Goal: Communication & Community: Ask a question

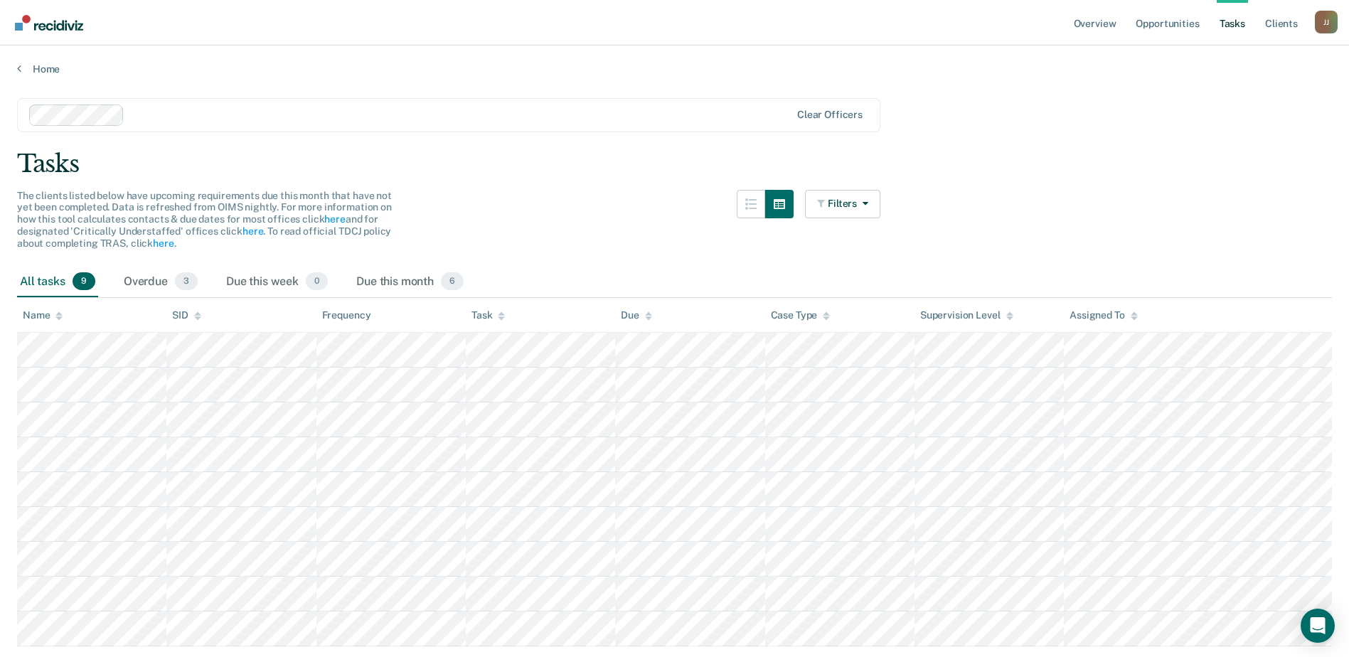
scroll to position [46, 0]
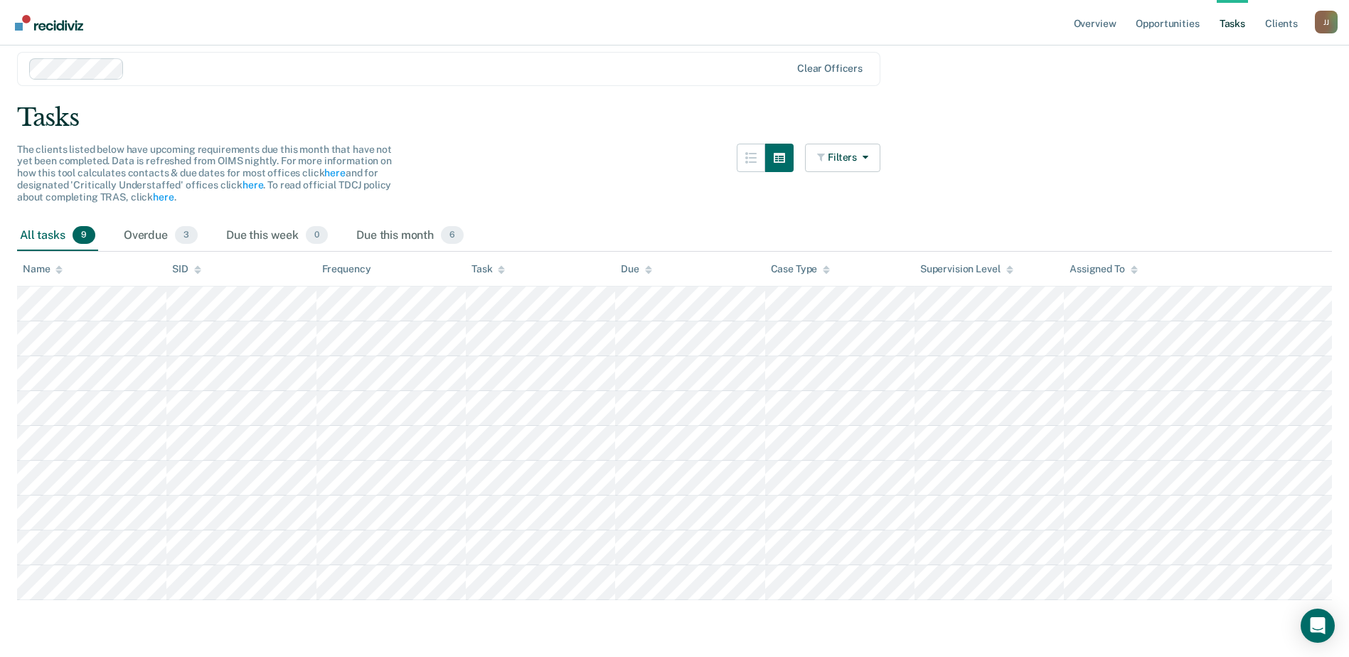
click at [1150, 589] on tbody at bounding box center [674, 442] width 1314 height 313
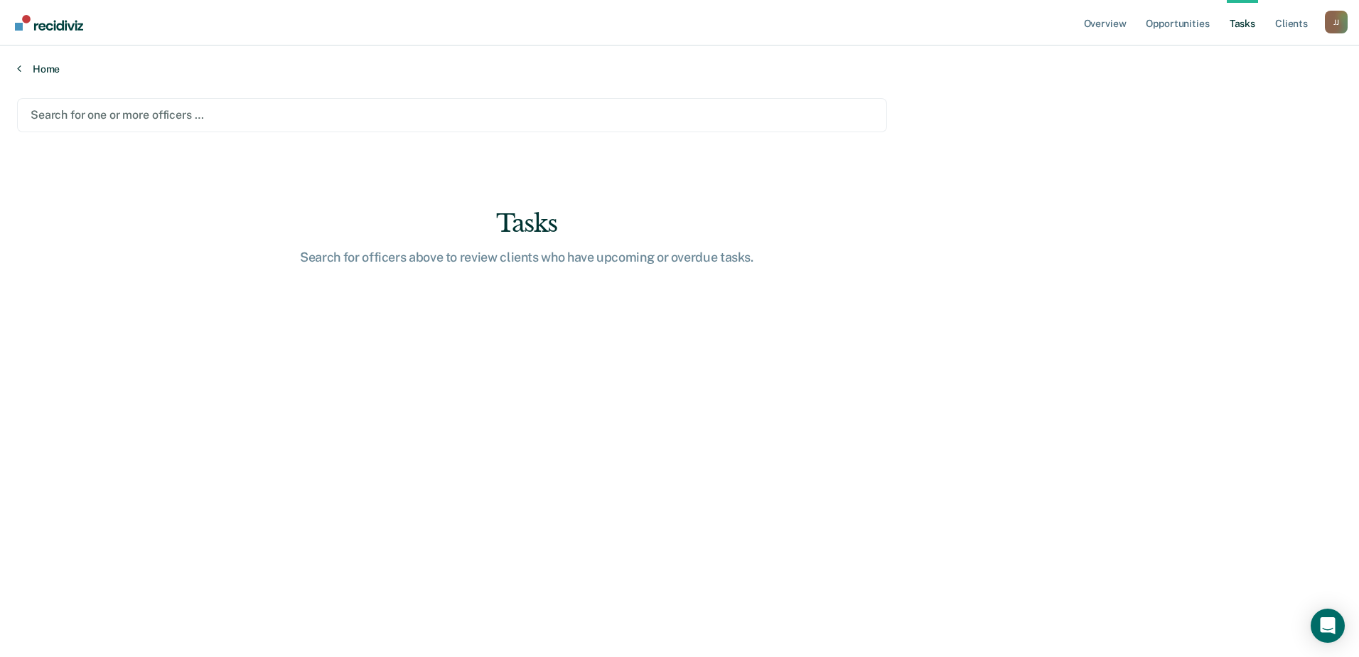
drag, startPoint x: 132, startPoint y: 69, endPoint x: 113, endPoint y: 71, distance: 19.3
click at [113, 71] on link "Home" at bounding box center [679, 69] width 1325 height 13
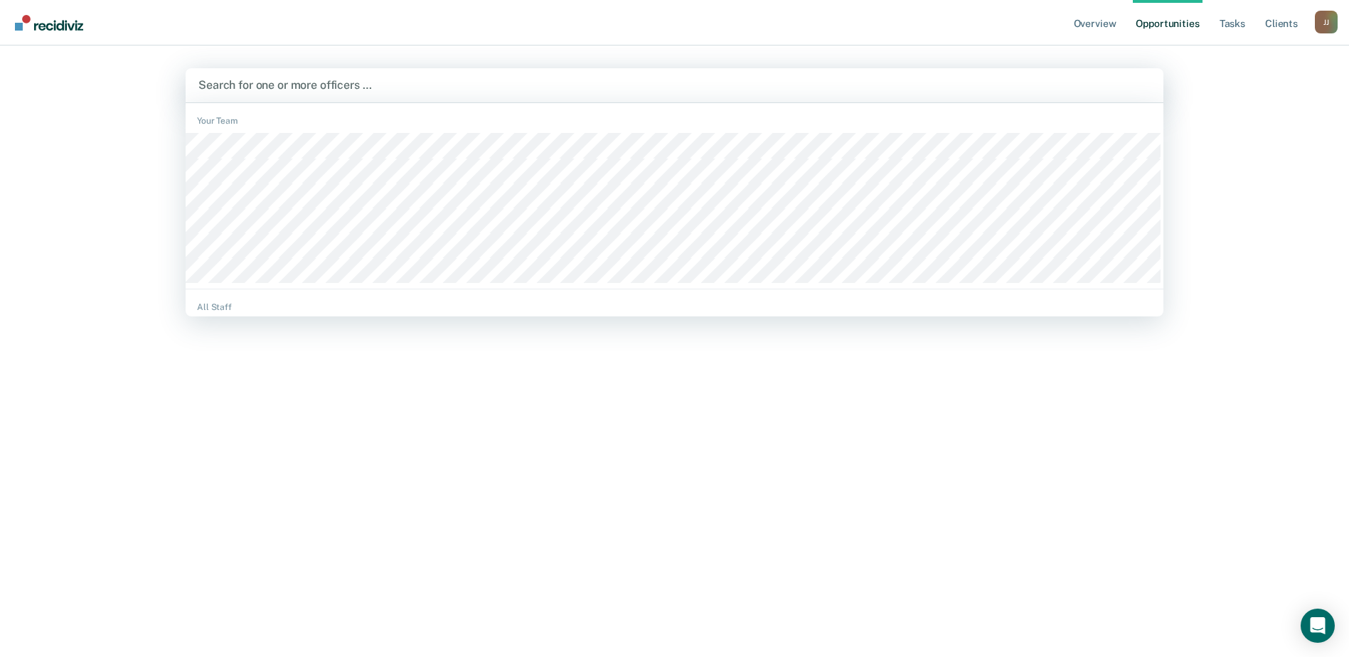
click at [271, 85] on div at bounding box center [674, 85] width 952 height 16
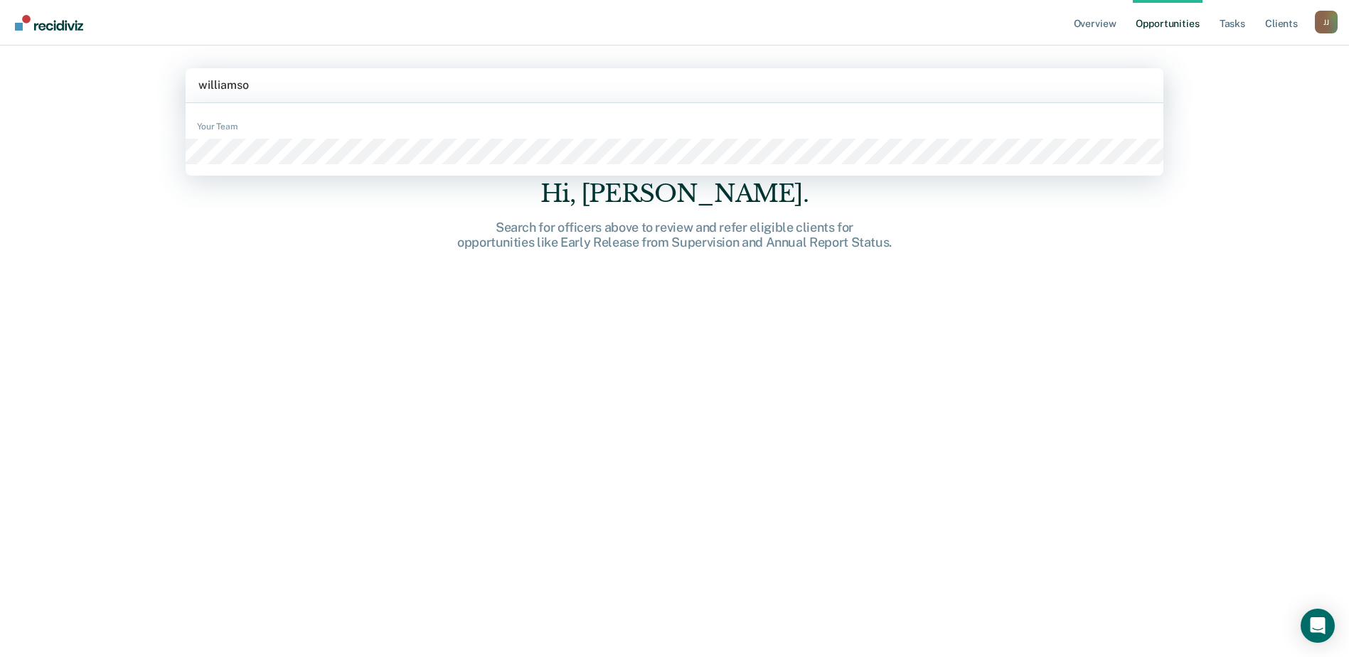
type input "[PERSON_NAME]"
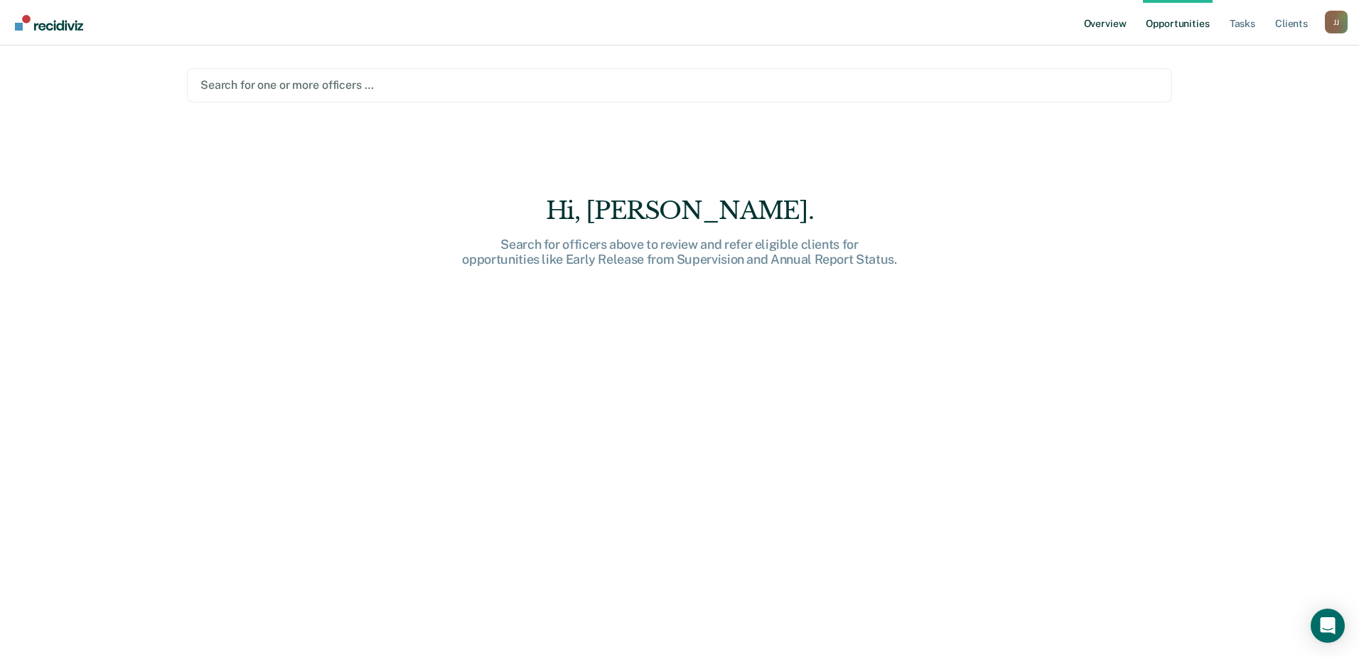
click at [1105, 28] on link "Overview" at bounding box center [1105, 22] width 48 height 45
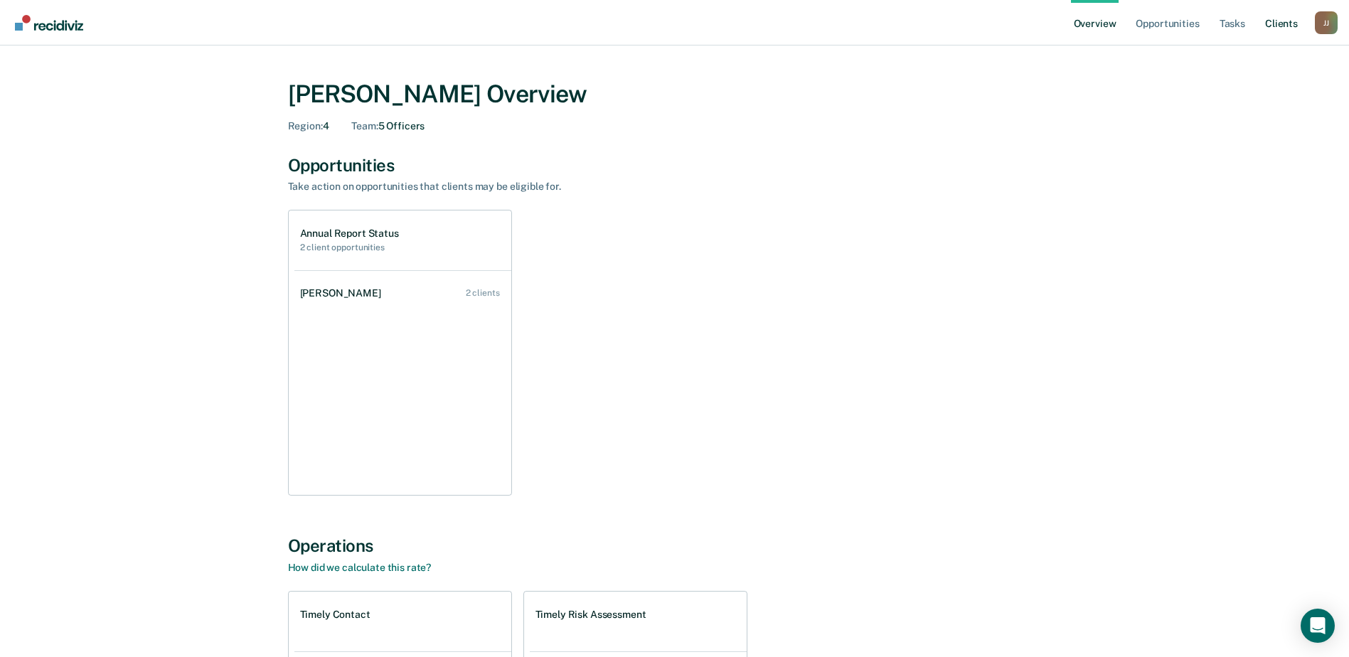
click at [1288, 24] on link "Client s" at bounding box center [1281, 22] width 38 height 45
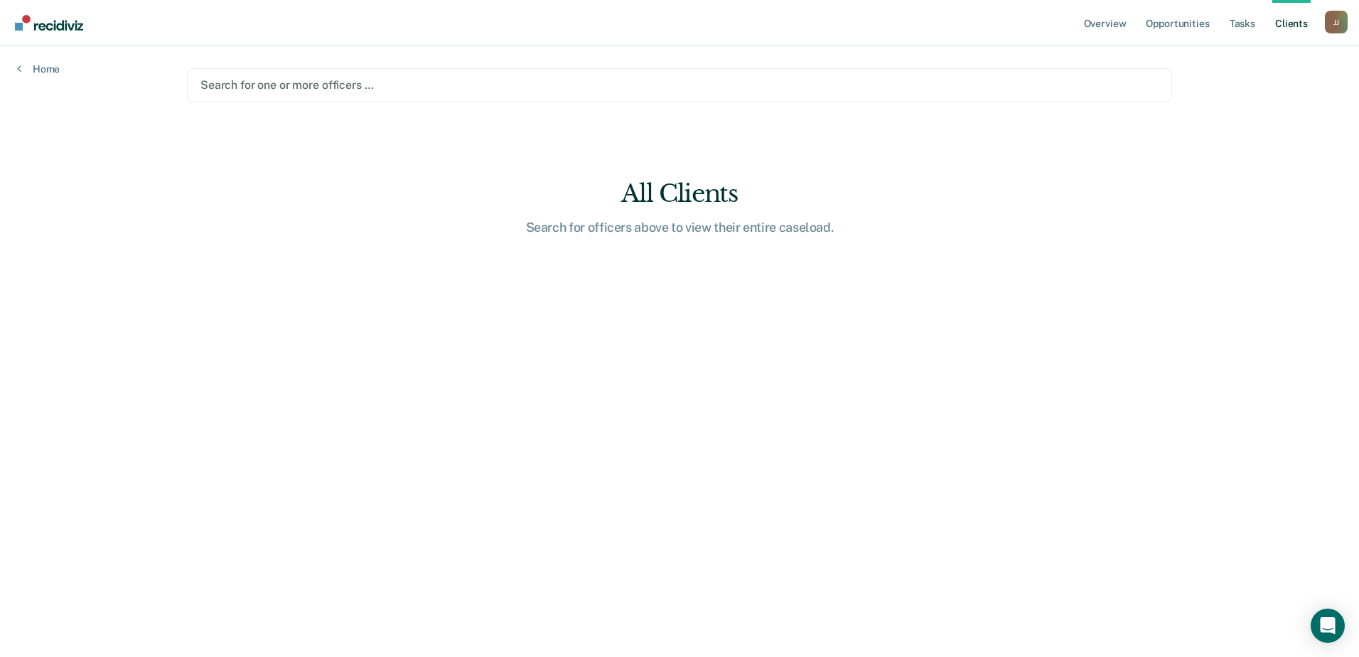
click at [370, 81] on div at bounding box center [679, 85] width 958 height 16
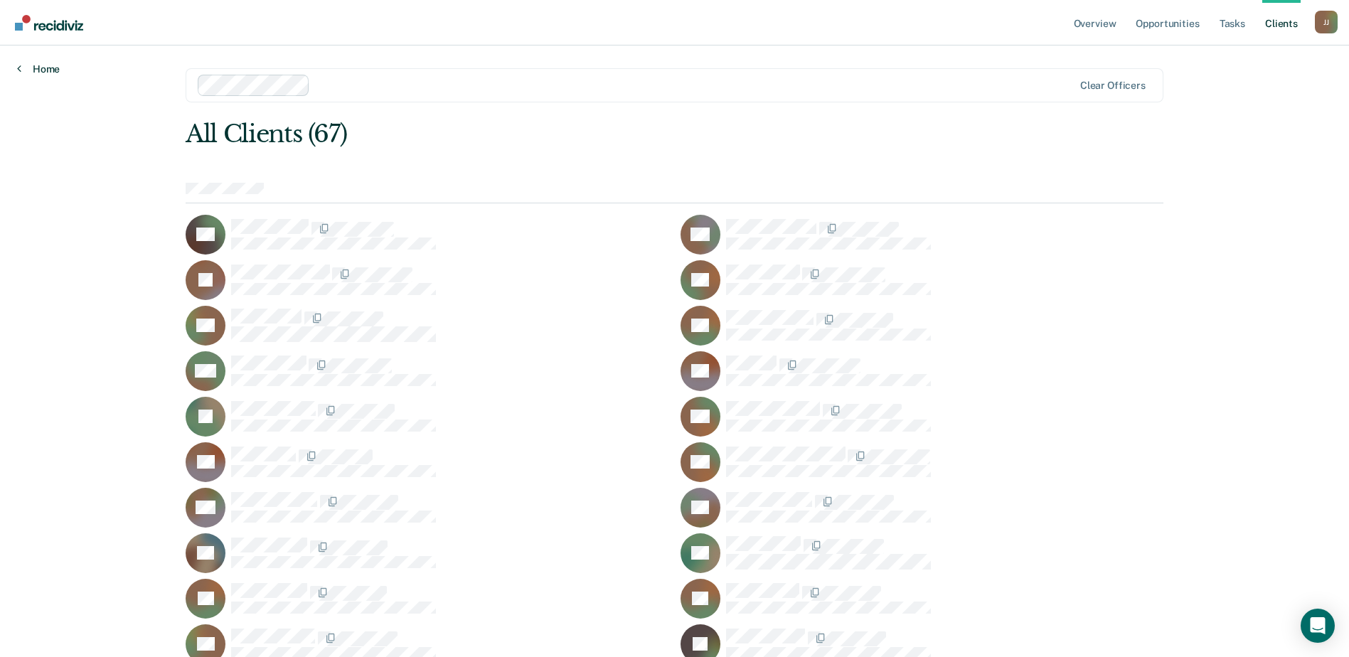
click at [29, 63] on link "Home" at bounding box center [38, 69] width 43 height 13
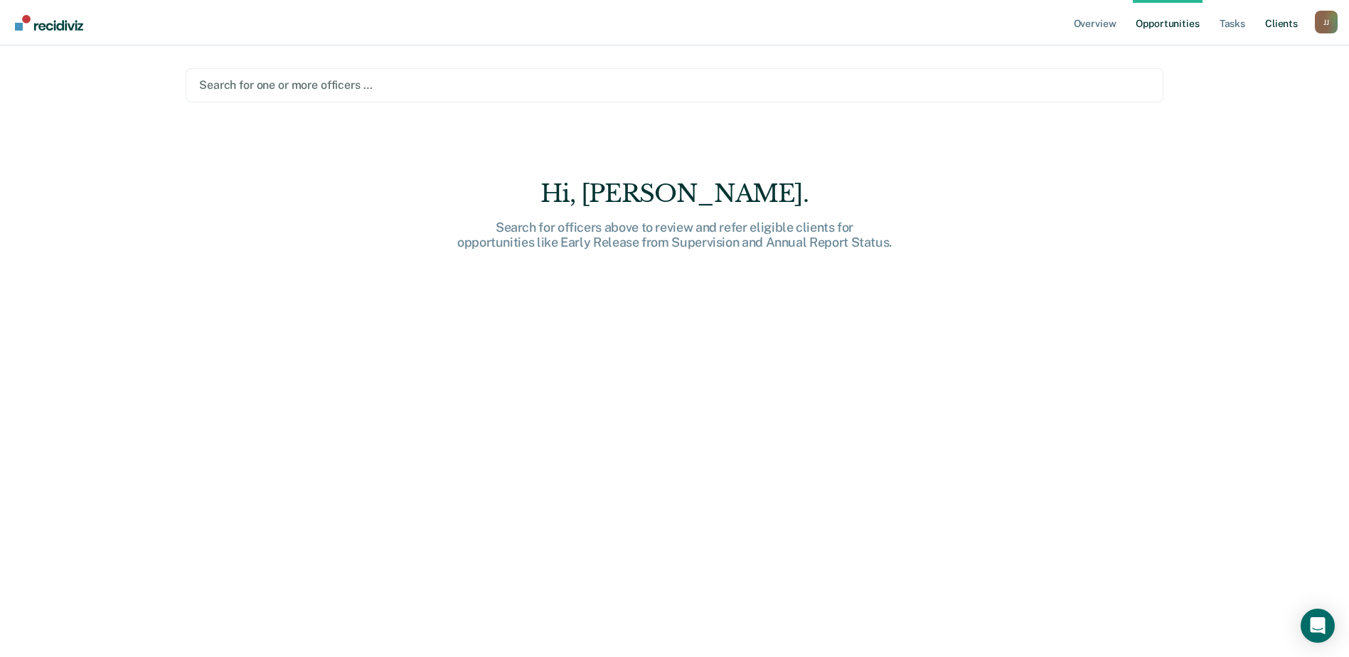
click at [1275, 26] on link "Client s" at bounding box center [1281, 22] width 38 height 45
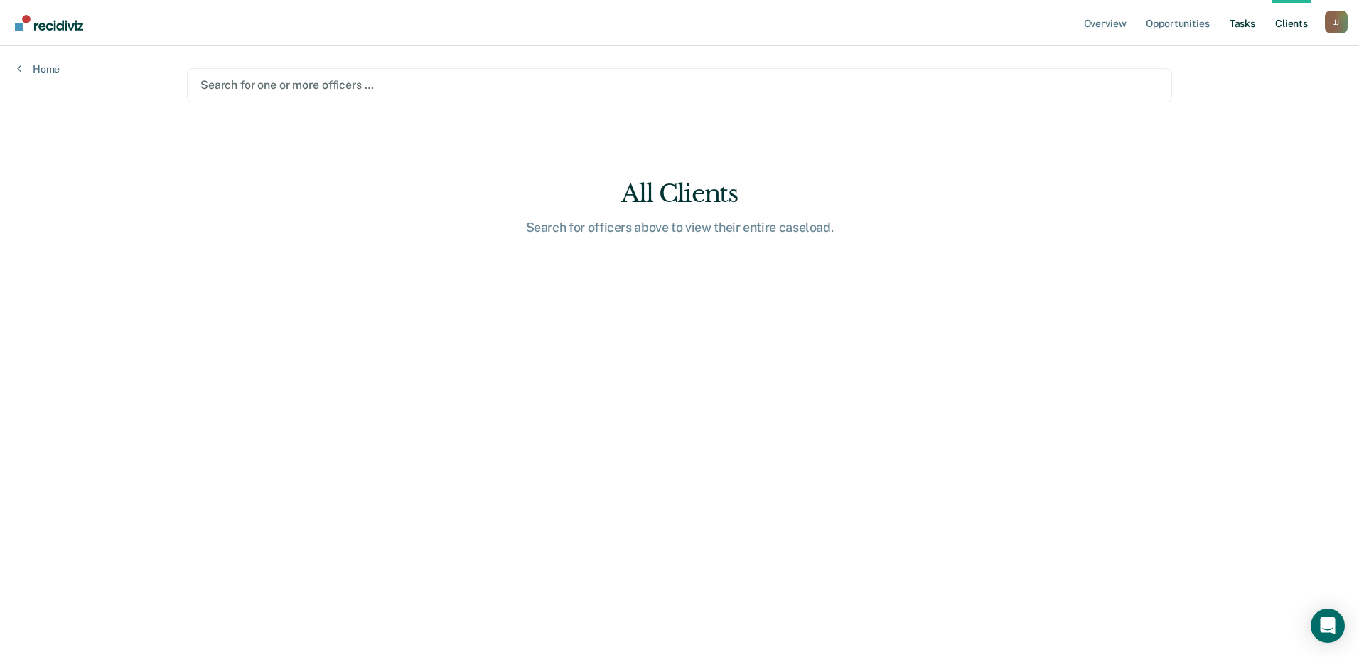
click at [1250, 26] on link "Tasks" at bounding box center [1242, 22] width 31 height 45
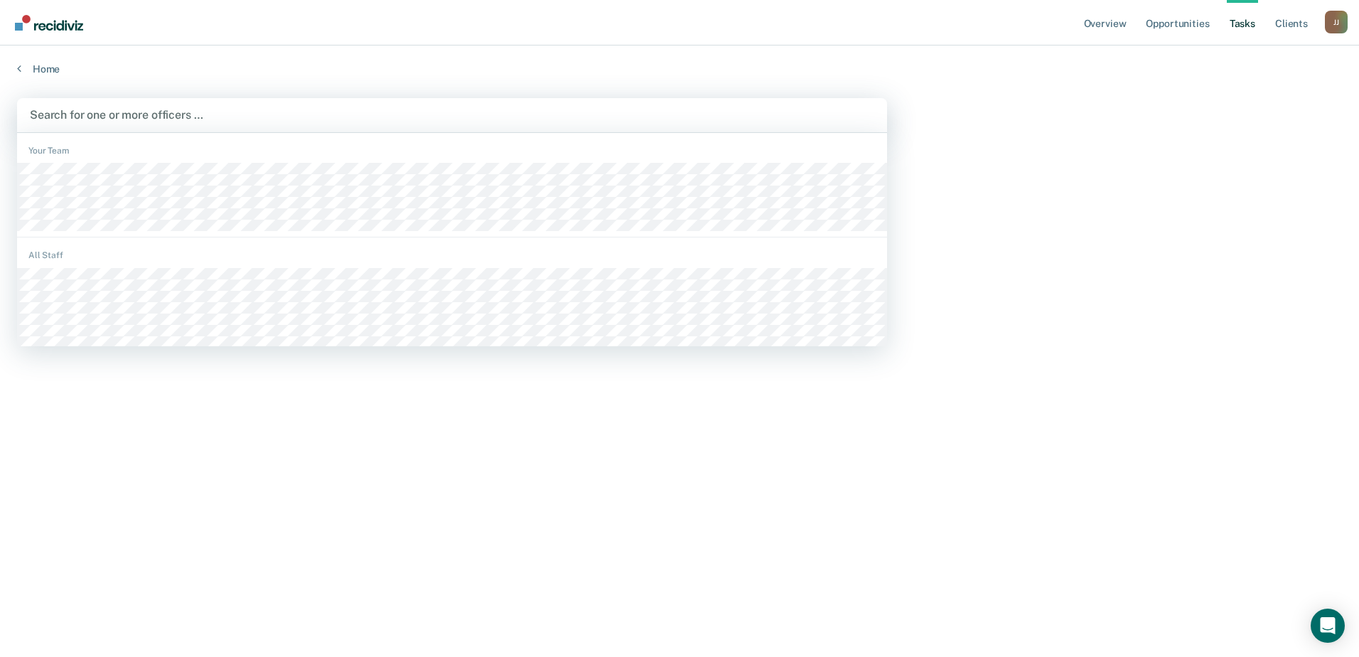
click at [149, 112] on div at bounding box center [452, 115] width 845 height 16
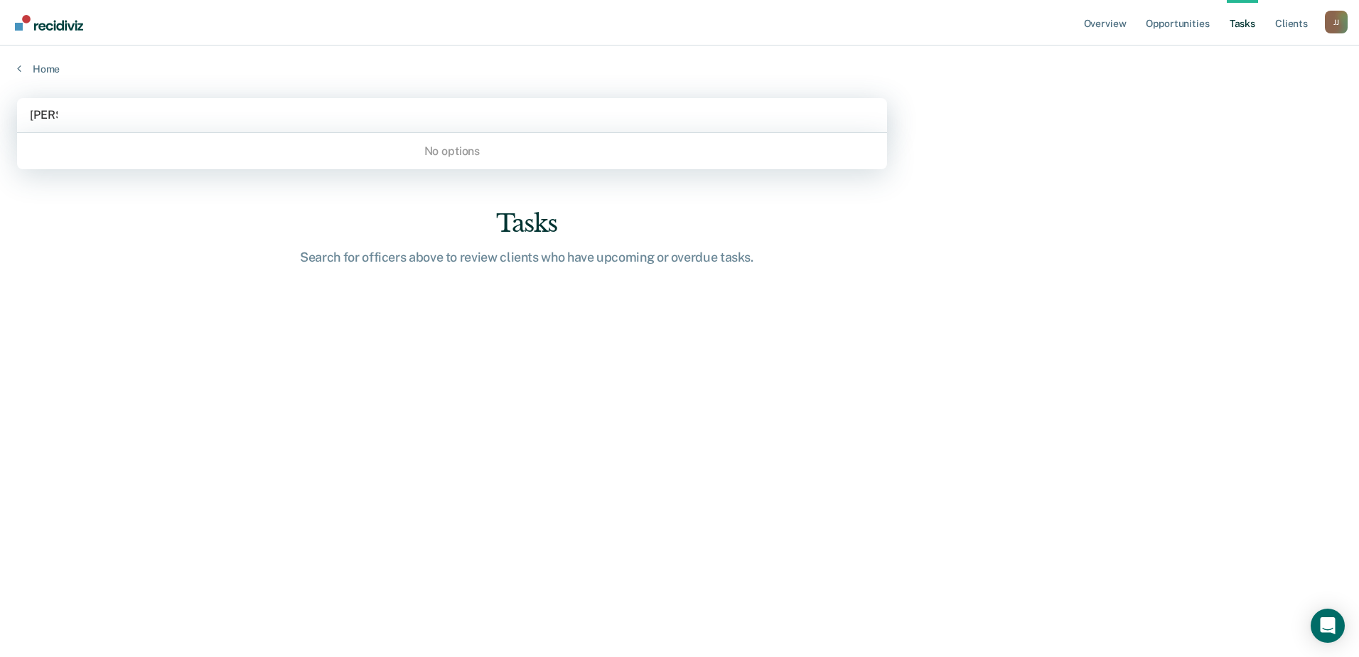
type input "will"
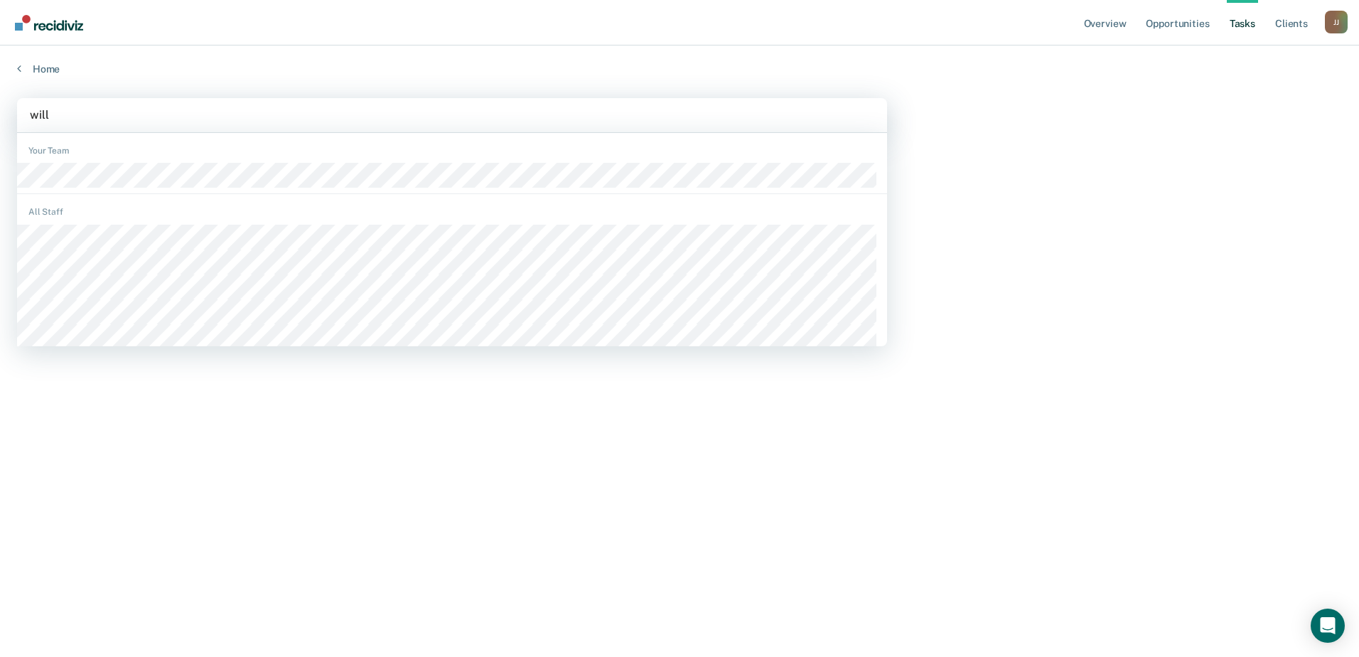
click at [149, 191] on div "Your Team" at bounding box center [452, 167] width 870 height 56
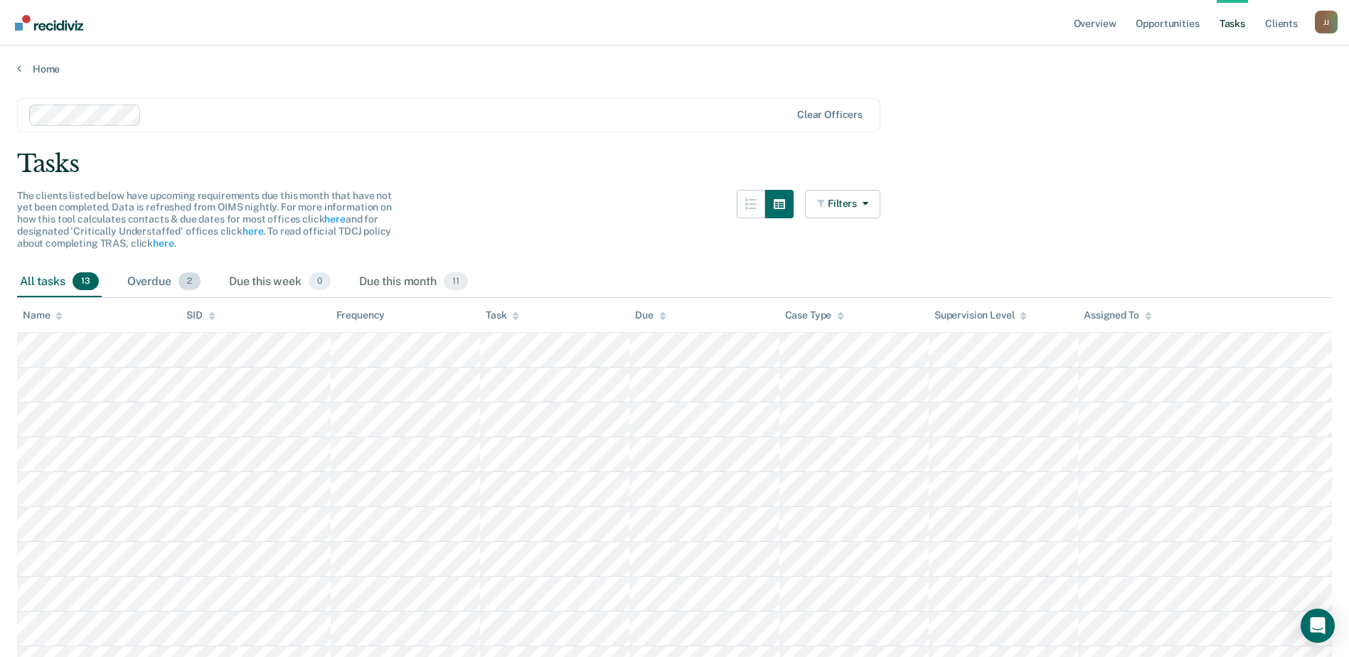
click at [156, 281] on div "Overdue 2" at bounding box center [163, 282] width 79 height 31
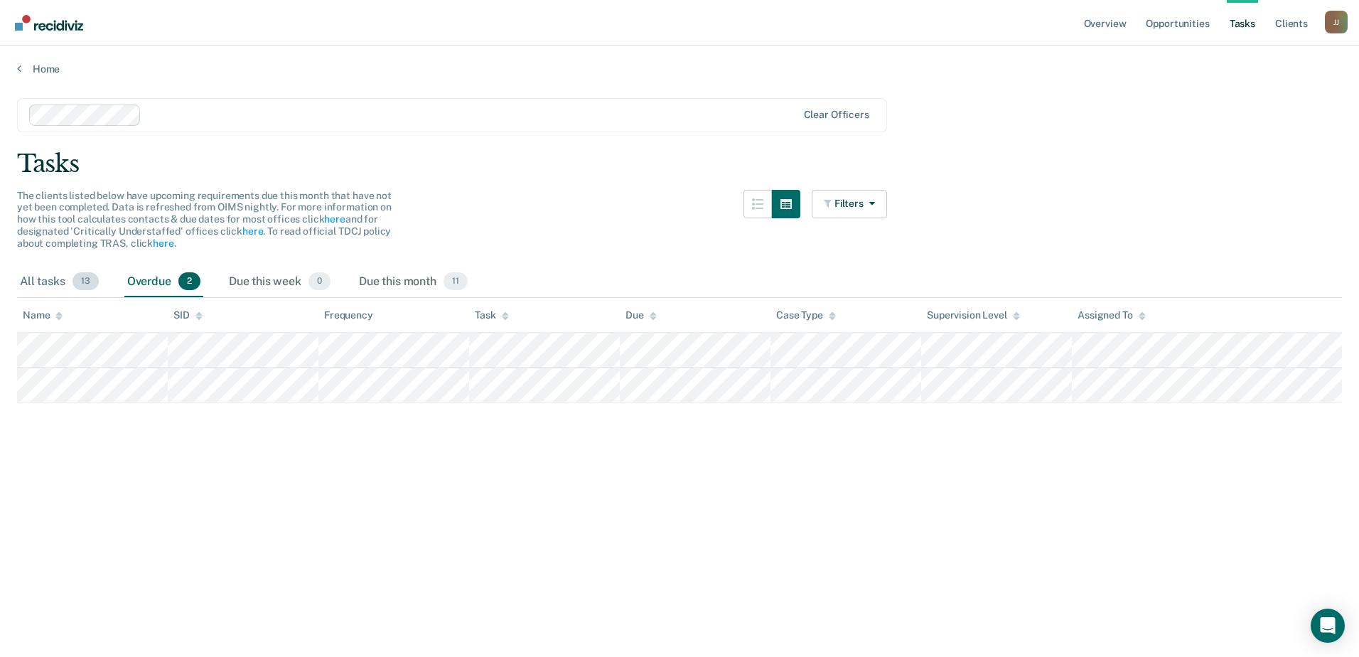
click at [54, 286] on div "All tasks 13" at bounding box center [59, 282] width 85 height 31
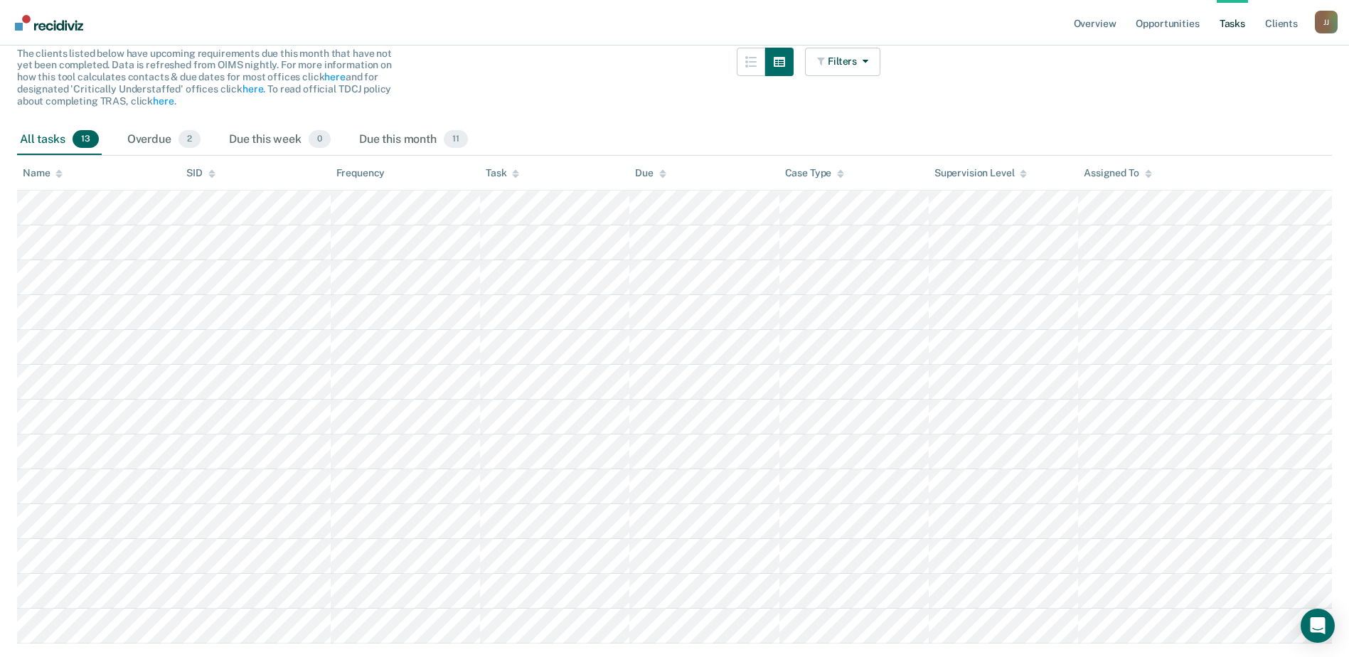
scroll to position [186, 0]
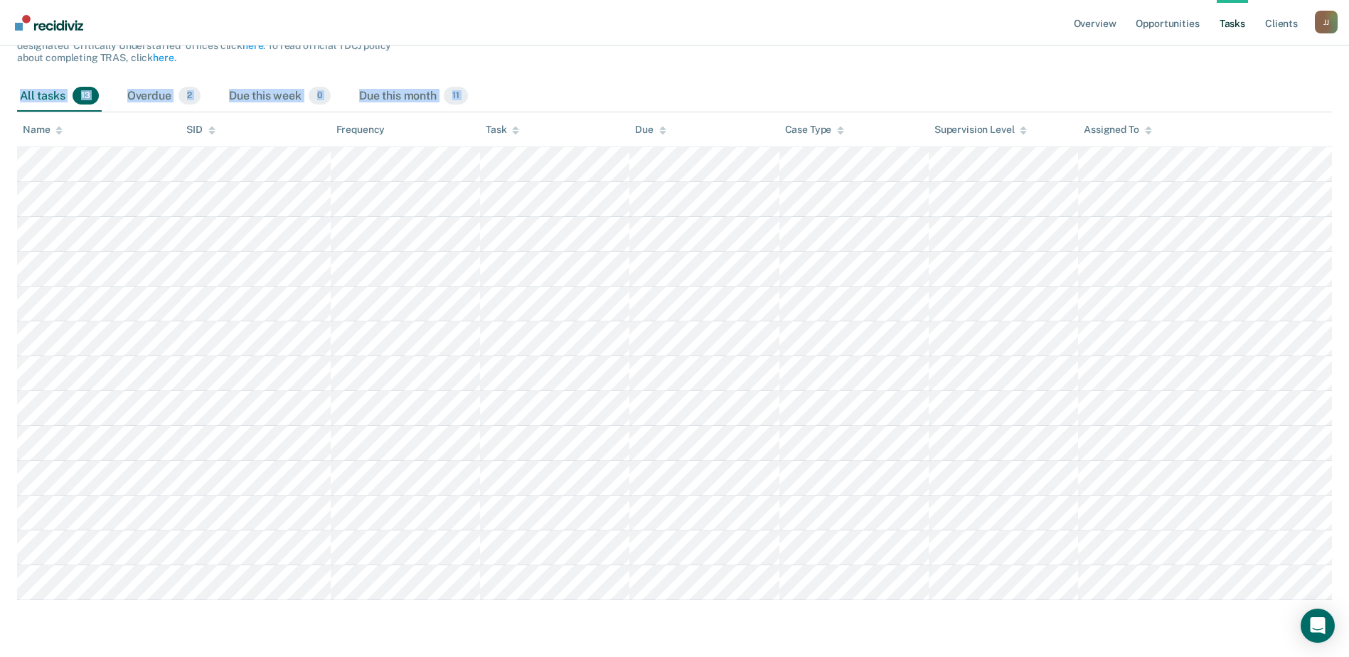
click at [1218, 580] on main "Clear officers Tasks The clients listed below have upcoming requirements due th…" at bounding box center [674, 271] width 1349 height 763
copy main "All tasks 13 Overdue 2 Due this week 0 Due this month 11 Name SID Frequency Tas…"
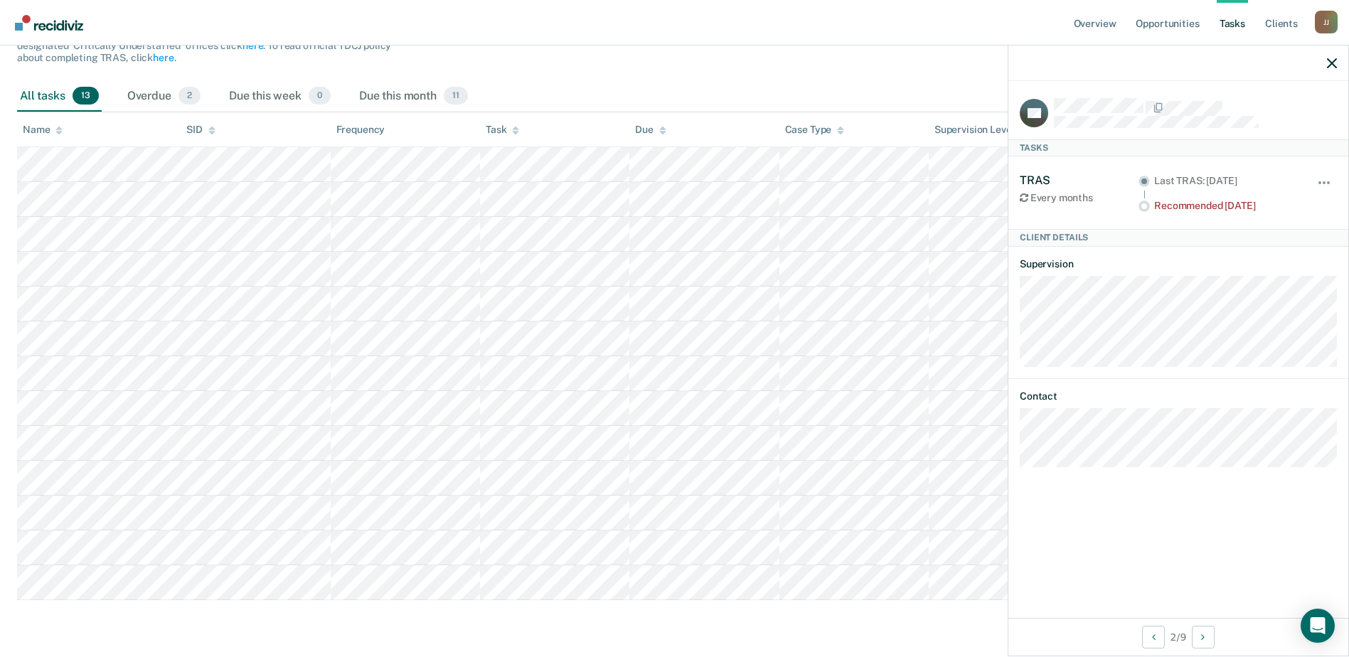
click at [939, 33] on nav "Overview Opportunities Tasks Client s [PERSON_NAME] [PERSON_NAME] Profile How i…" at bounding box center [674, 22] width 1349 height 45
click at [1336, 65] on icon "button" at bounding box center [1331, 63] width 10 height 10
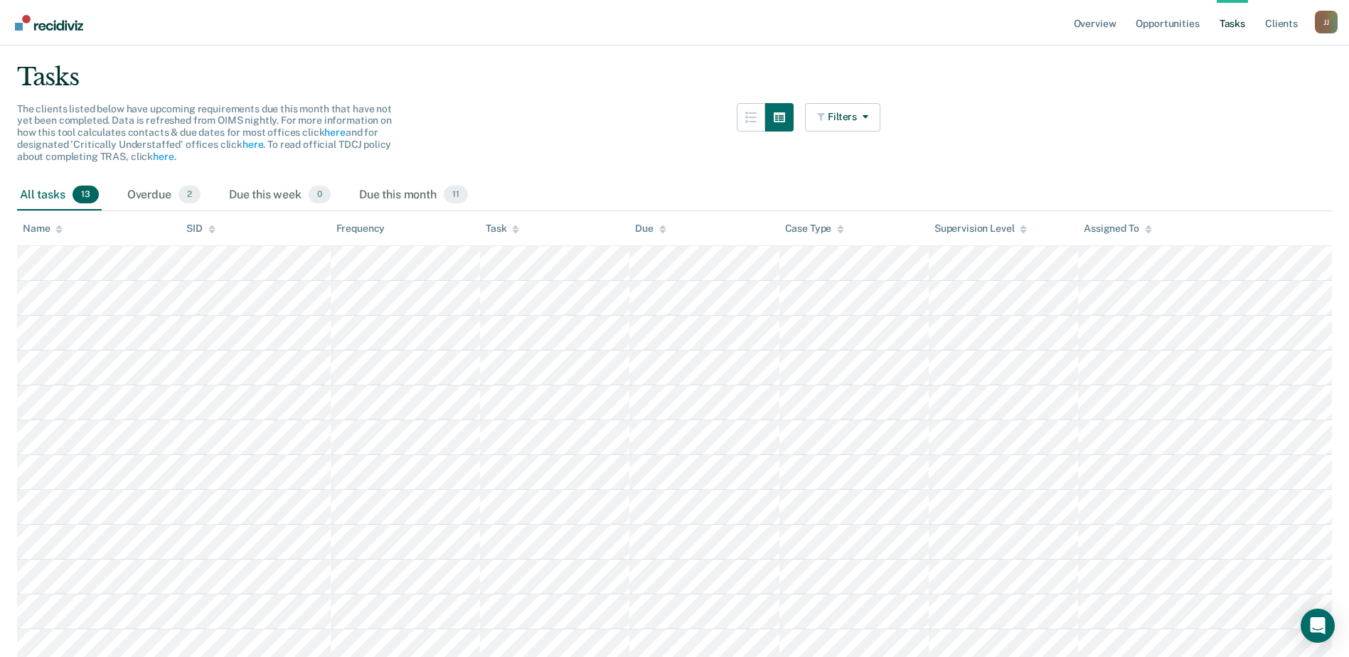
scroll to position [0, 0]
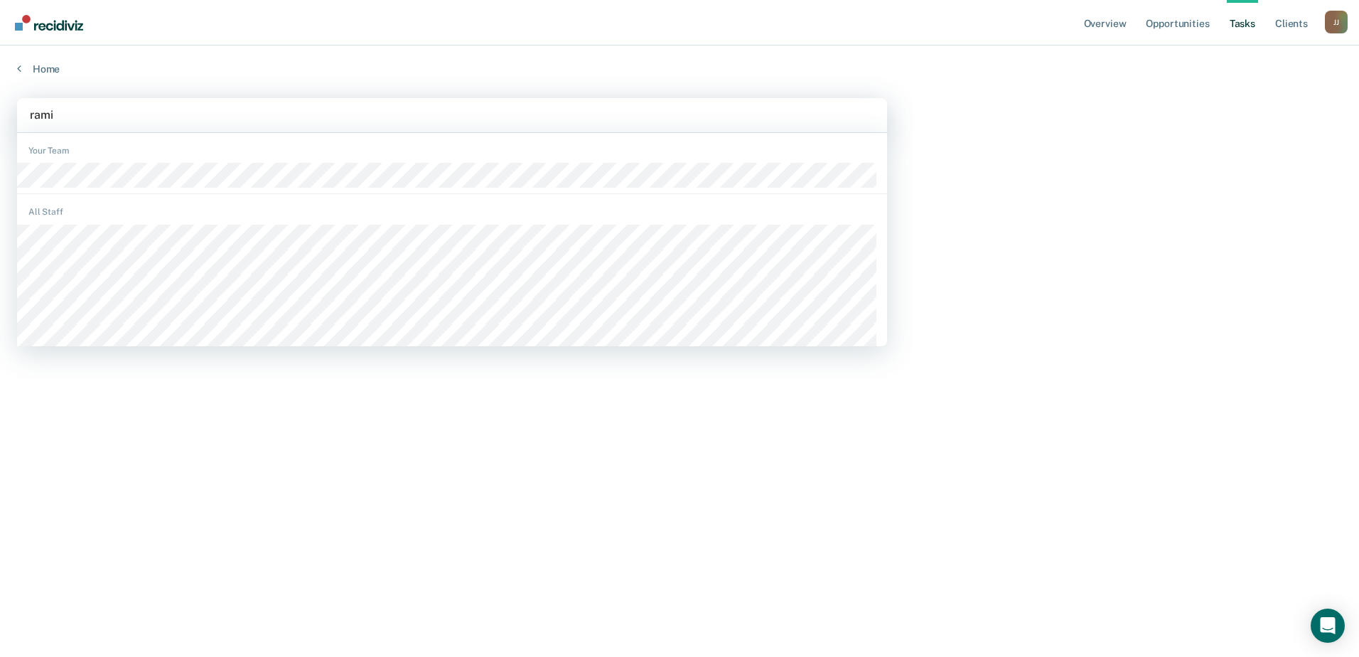
type input "ramir"
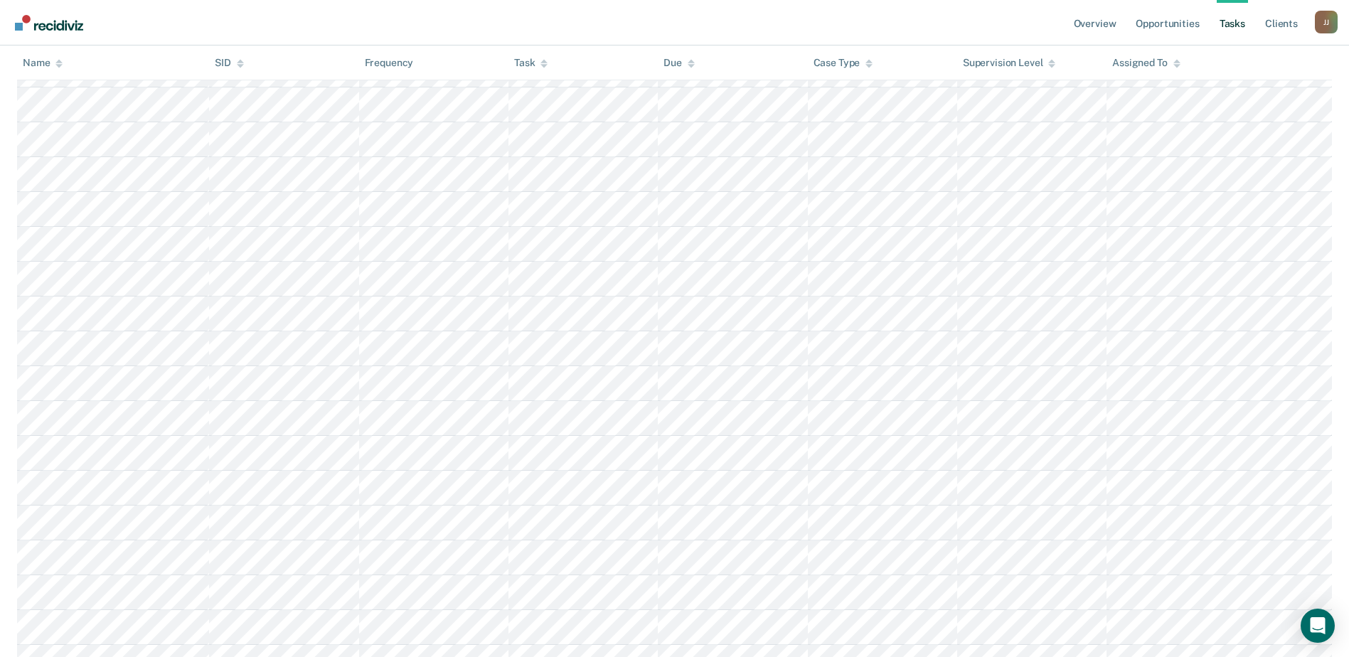
scroll to position [813, 0]
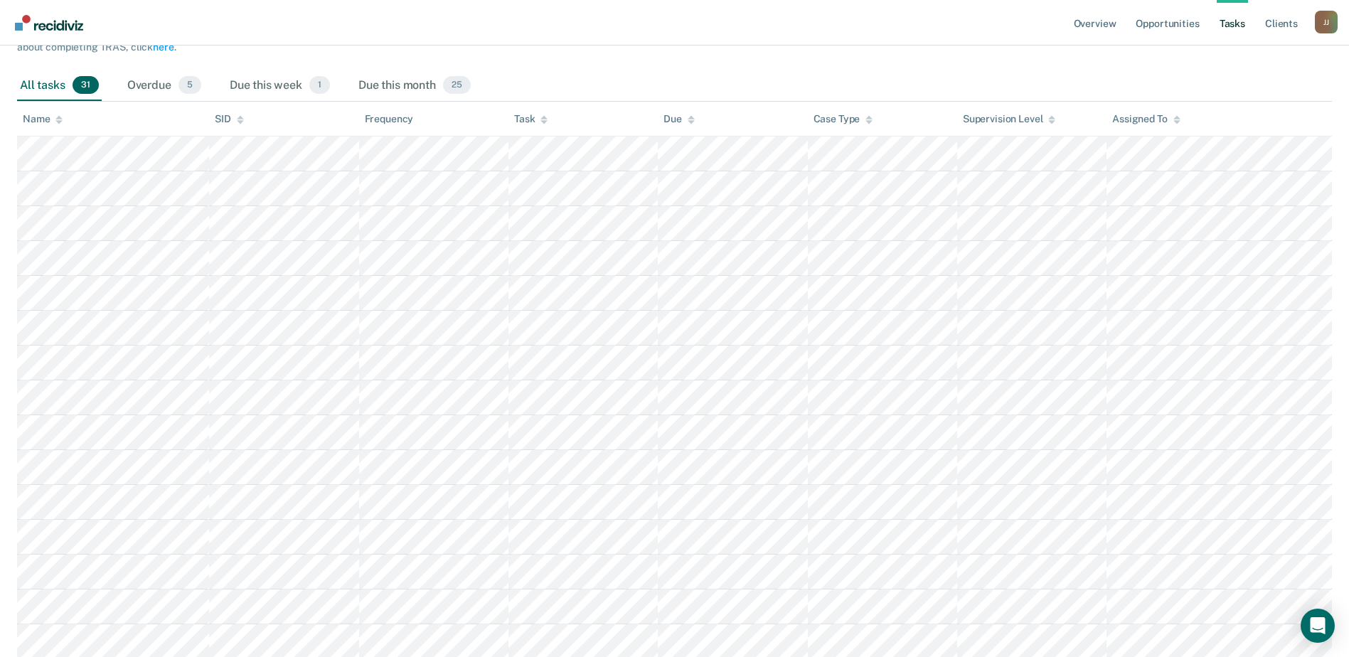
scroll to position [0, 0]
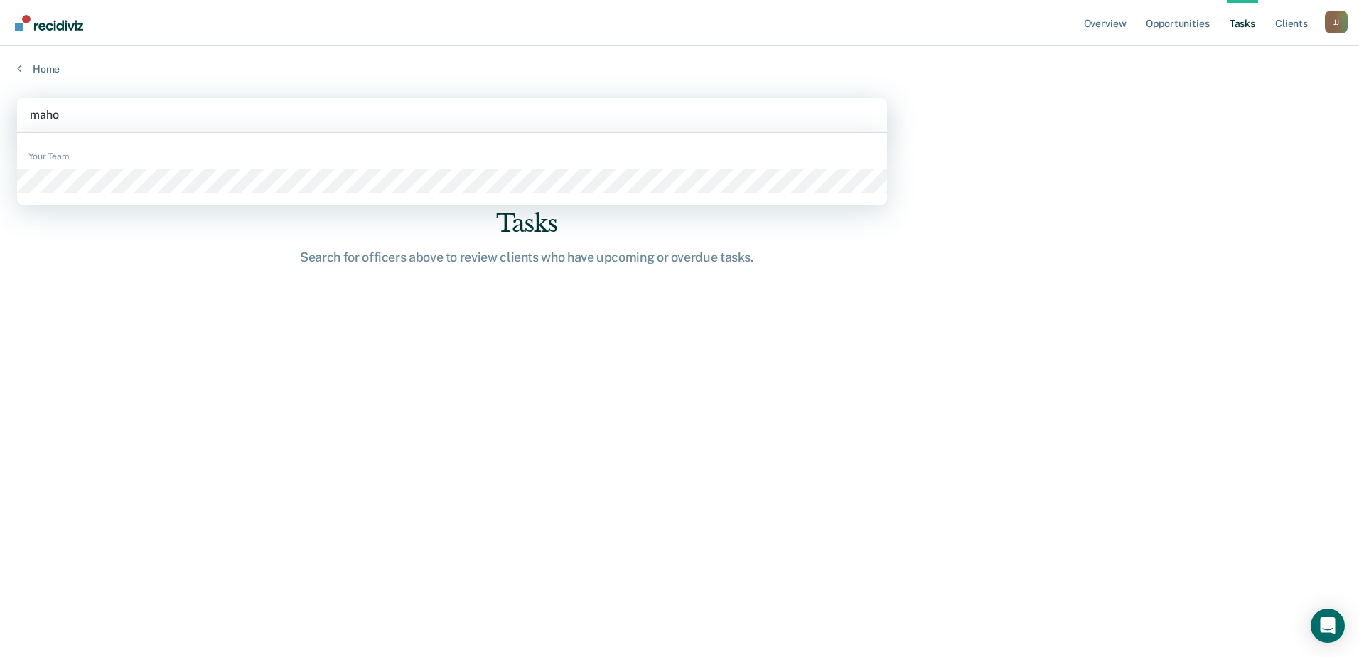
type input "[PERSON_NAME]"
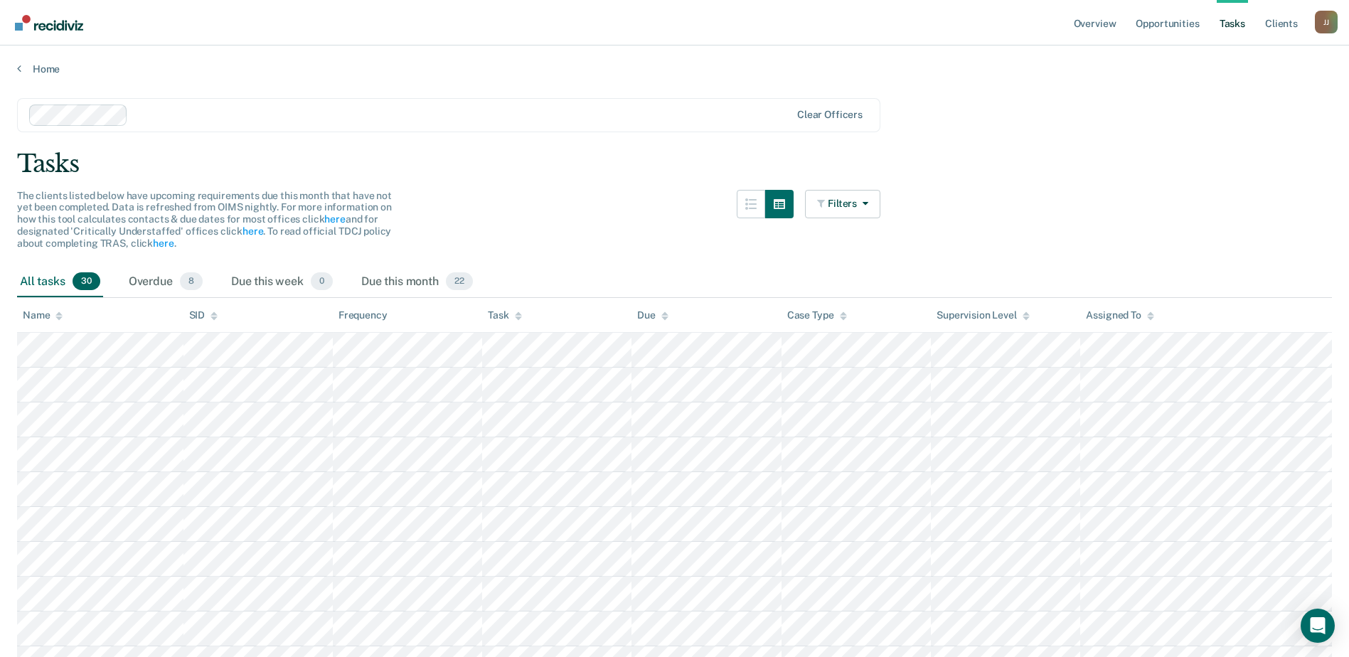
click at [88, 281] on span "30" at bounding box center [87, 281] width 28 height 18
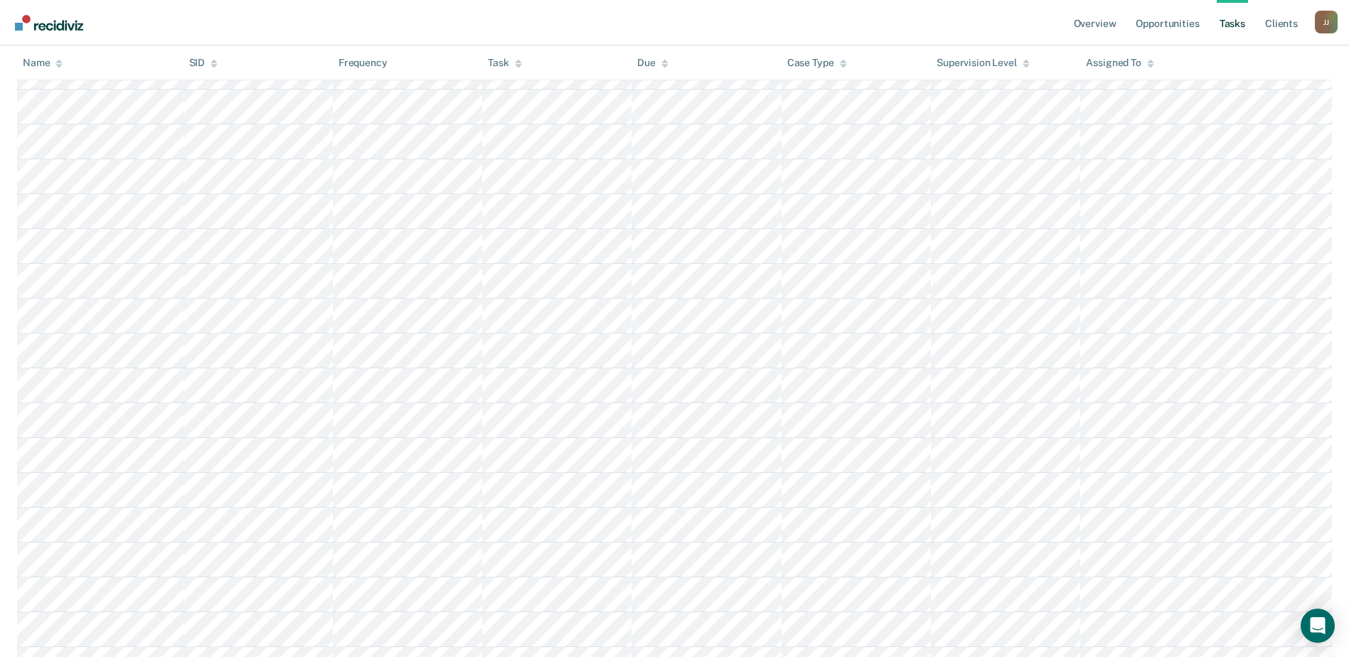
scroll to position [778, 0]
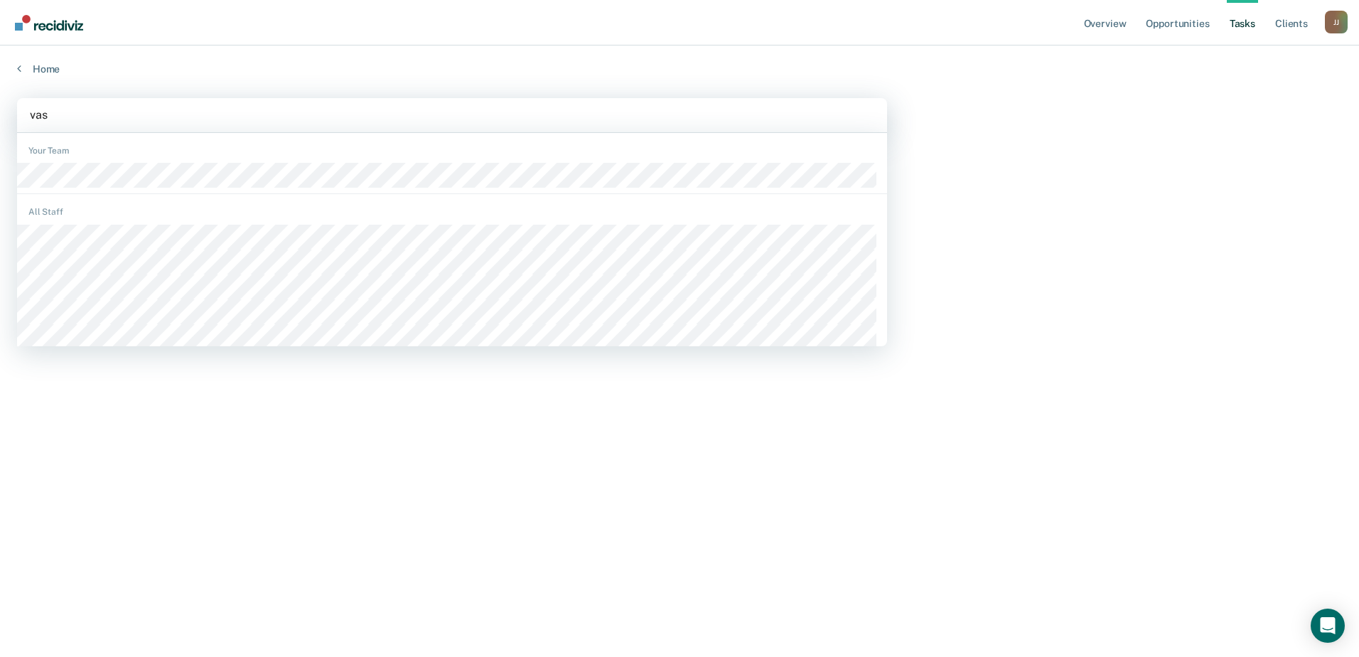
type input "vasq"
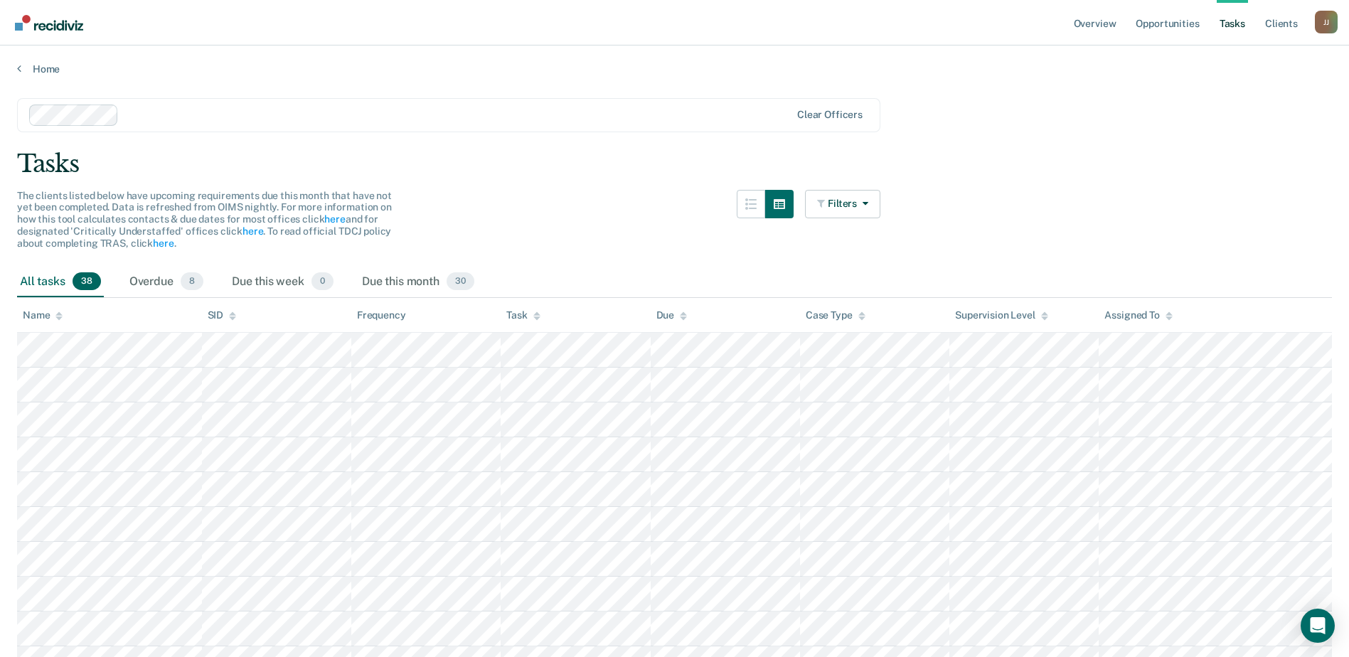
click at [60, 279] on div "All tasks 38" at bounding box center [60, 282] width 87 height 31
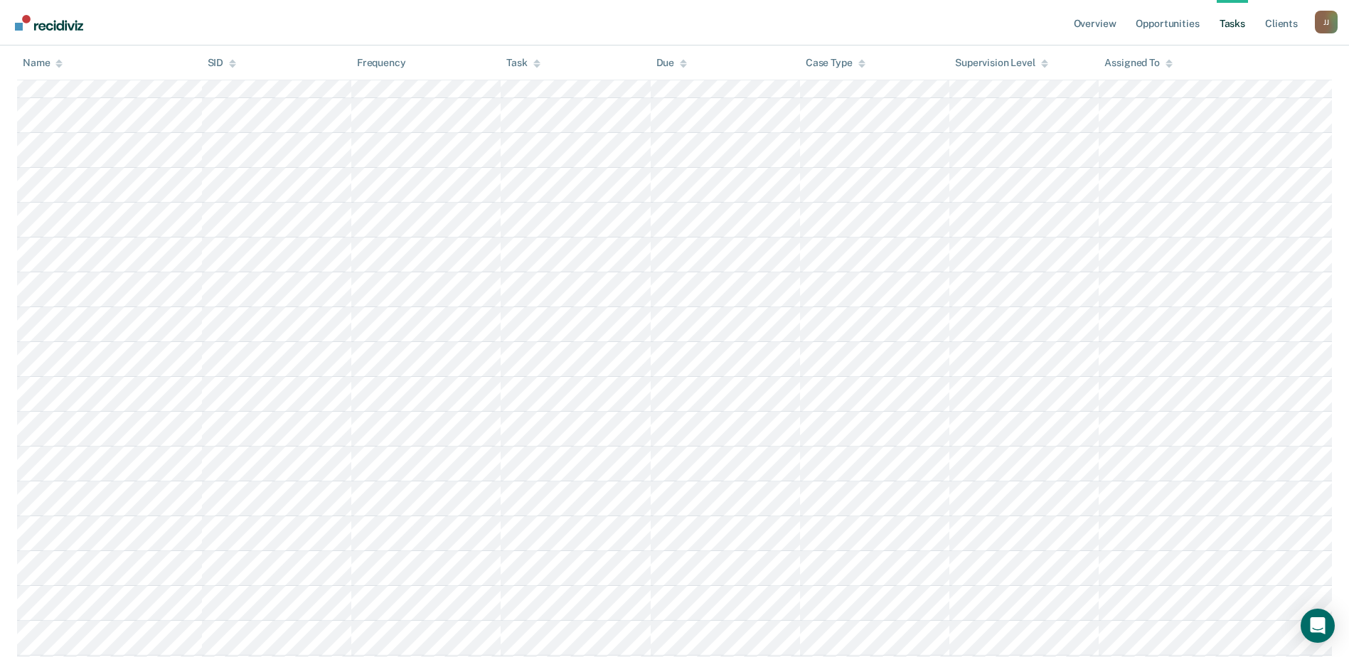
scroll to position [1056, 0]
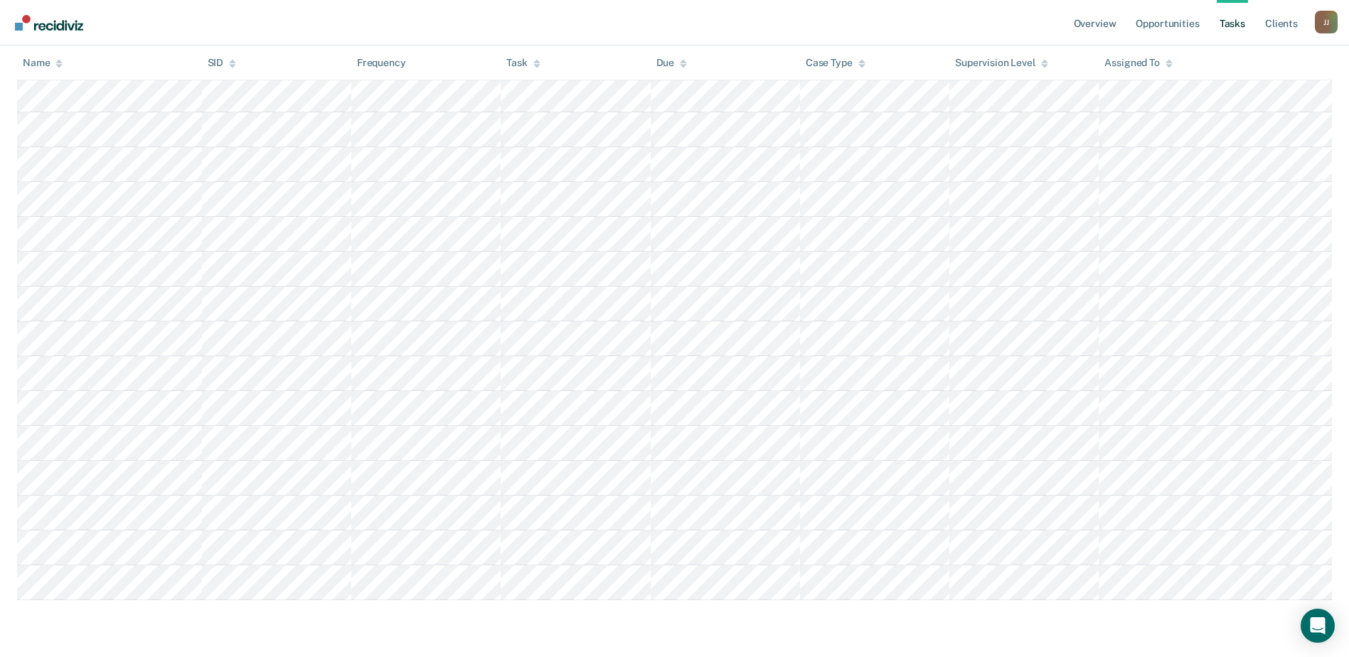
drag, startPoint x: 21, startPoint y: 284, endPoint x: 923, endPoint y: 691, distance: 989.8
copy div "All tasks 38 Overdue 8 Due this week 0 Due this month 30"
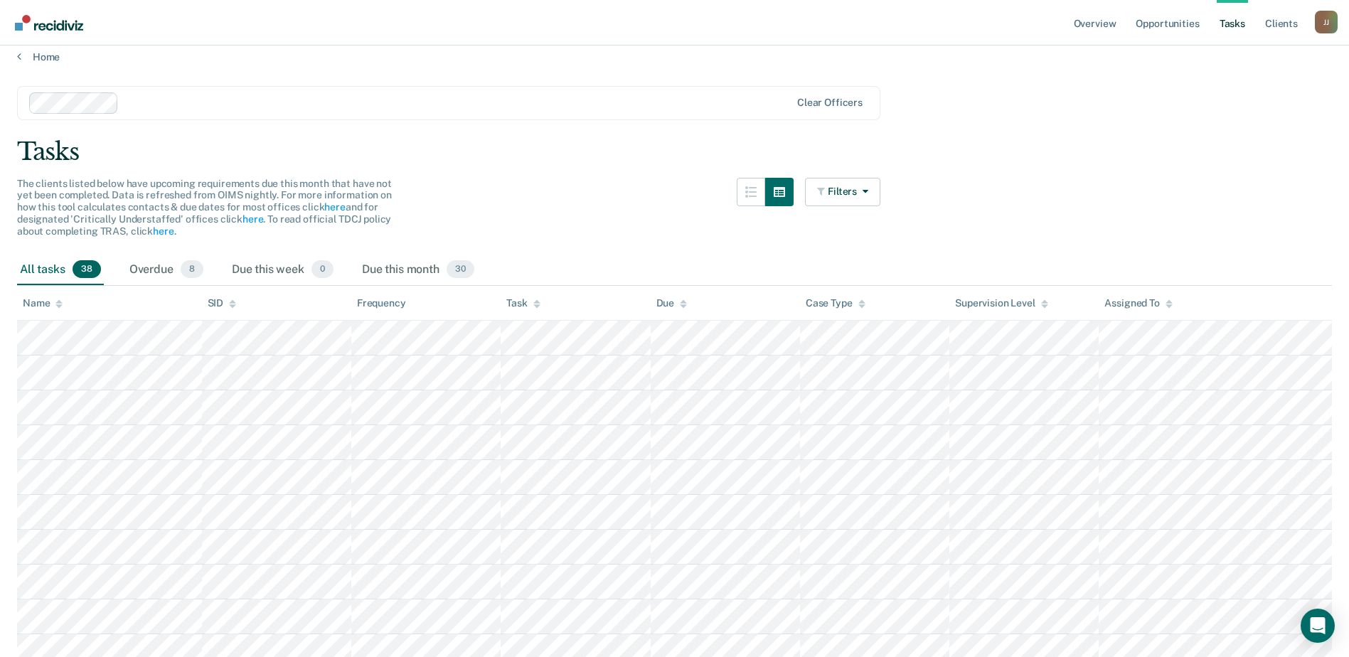
scroll to position [0, 0]
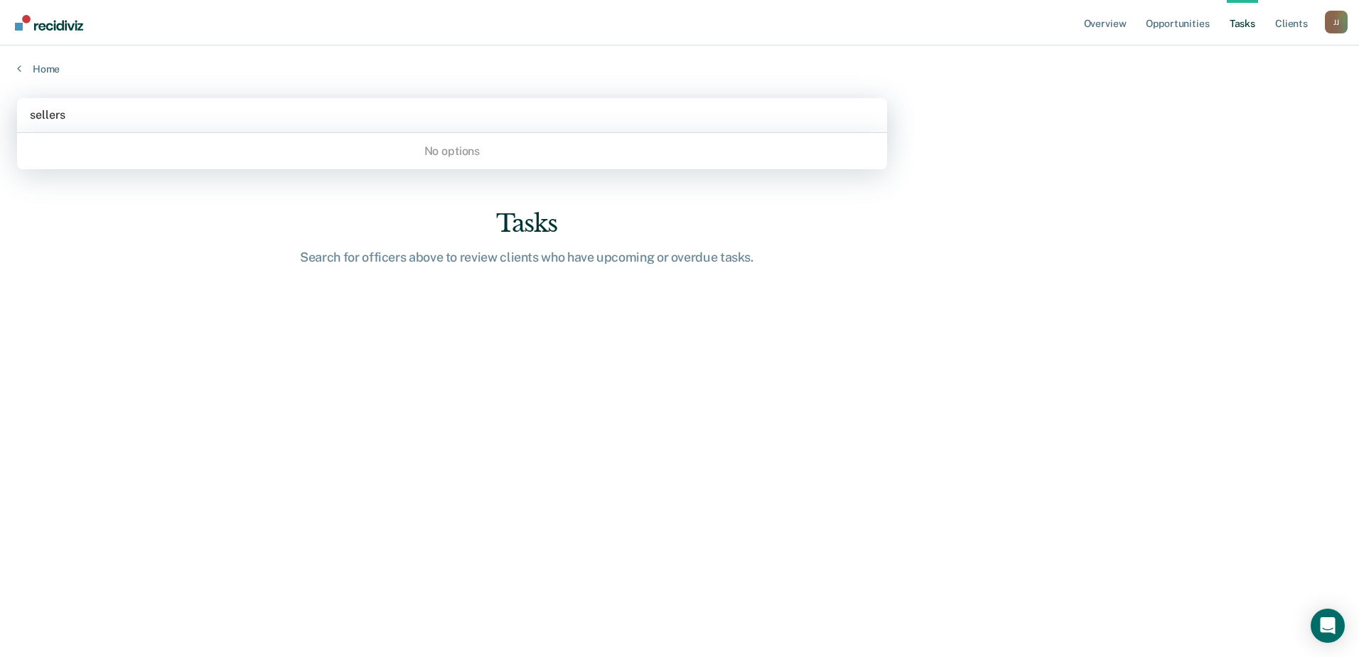
type input "sellers"
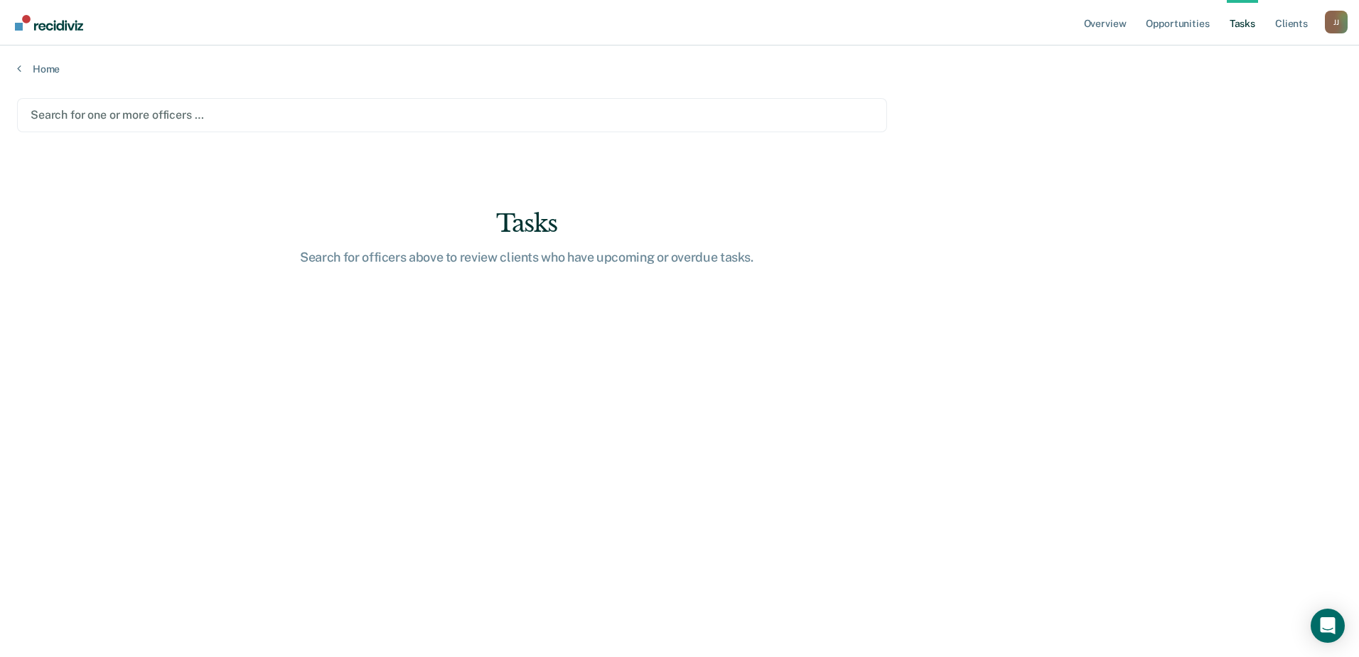
click at [284, 184] on main "Search for one or more officers … Tasks Search for officers above to review cli…" at bounding box center [679, 363] width 1359 height 577
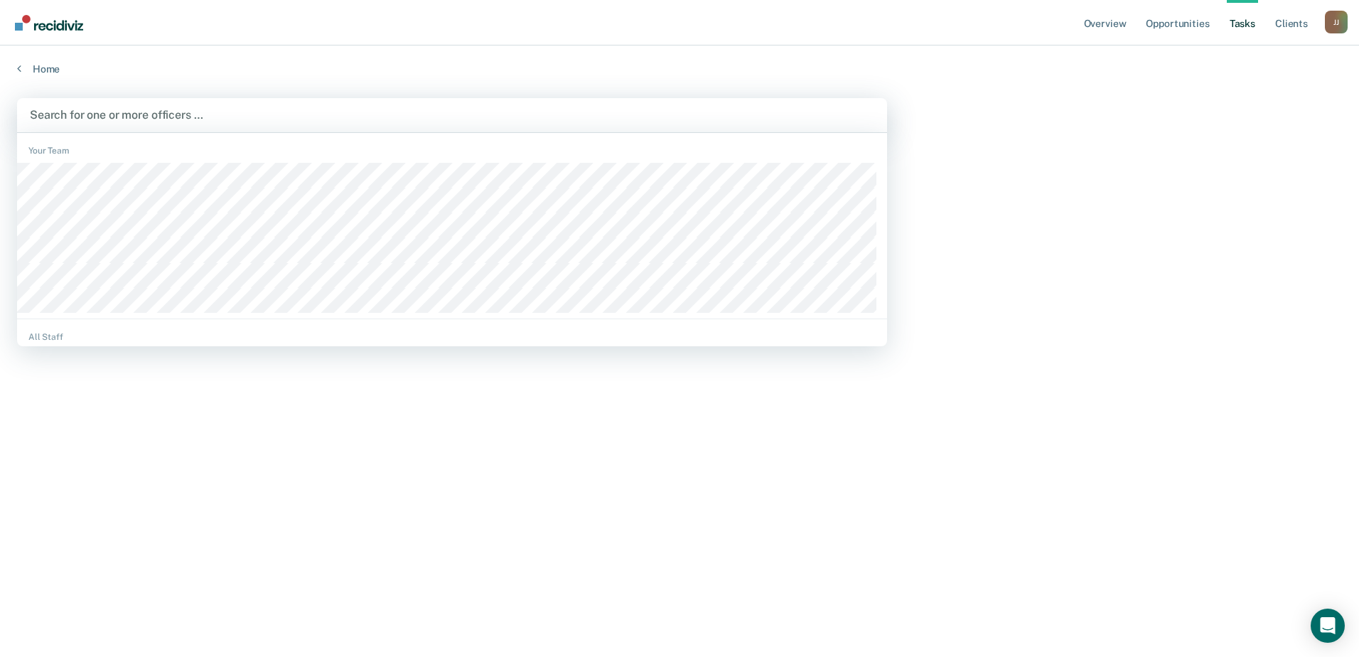
click at [188, 117] on div at bounding box center [452, 115] width 845 height 16
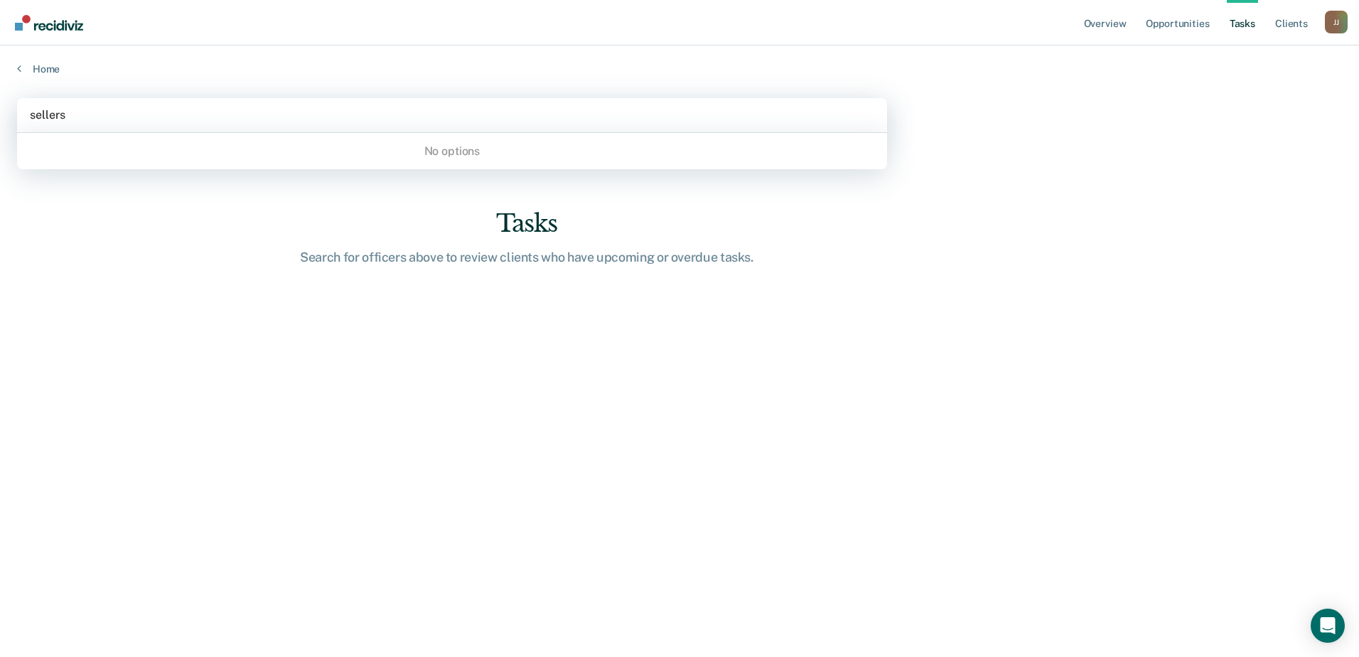
type input "sellers"
click at [235, 370] on main "0 results available for search term sellers. Use Up and Down to choose options,…" at bounding box center [679, 363] width 1359 height 577
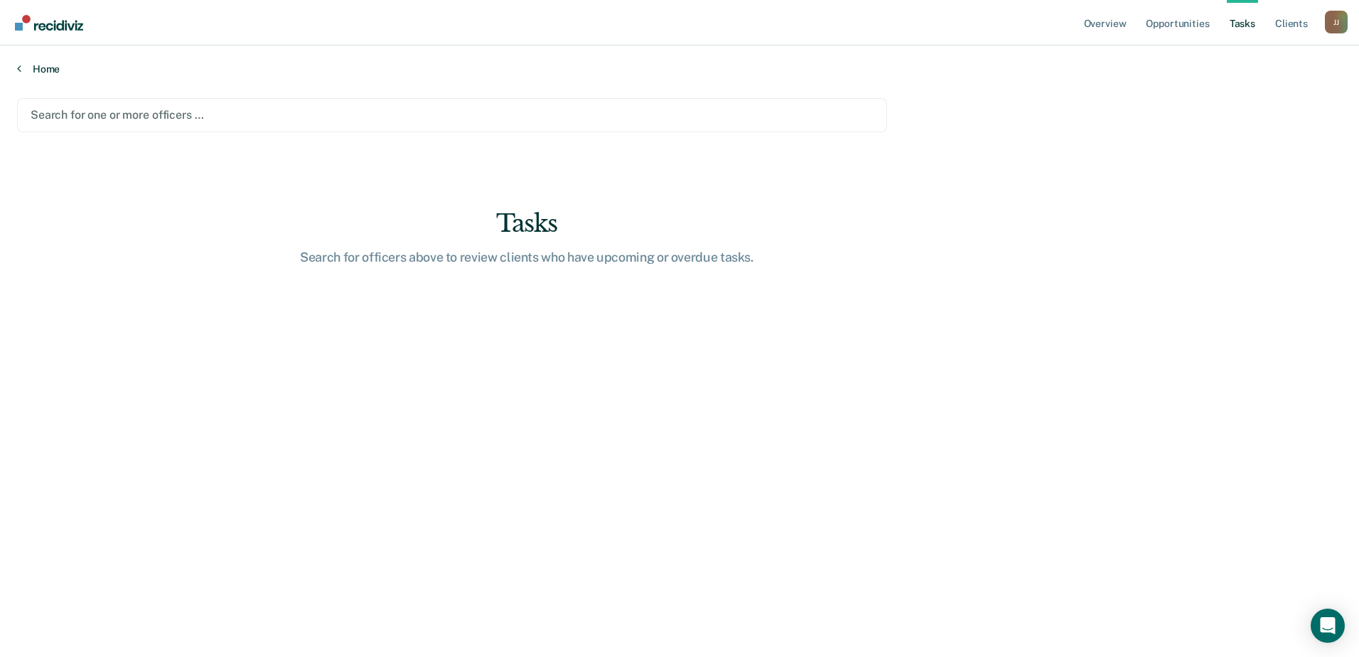
click at [23, 71] on link "Home" at bounding box center [679, 69] width 1325 height 13
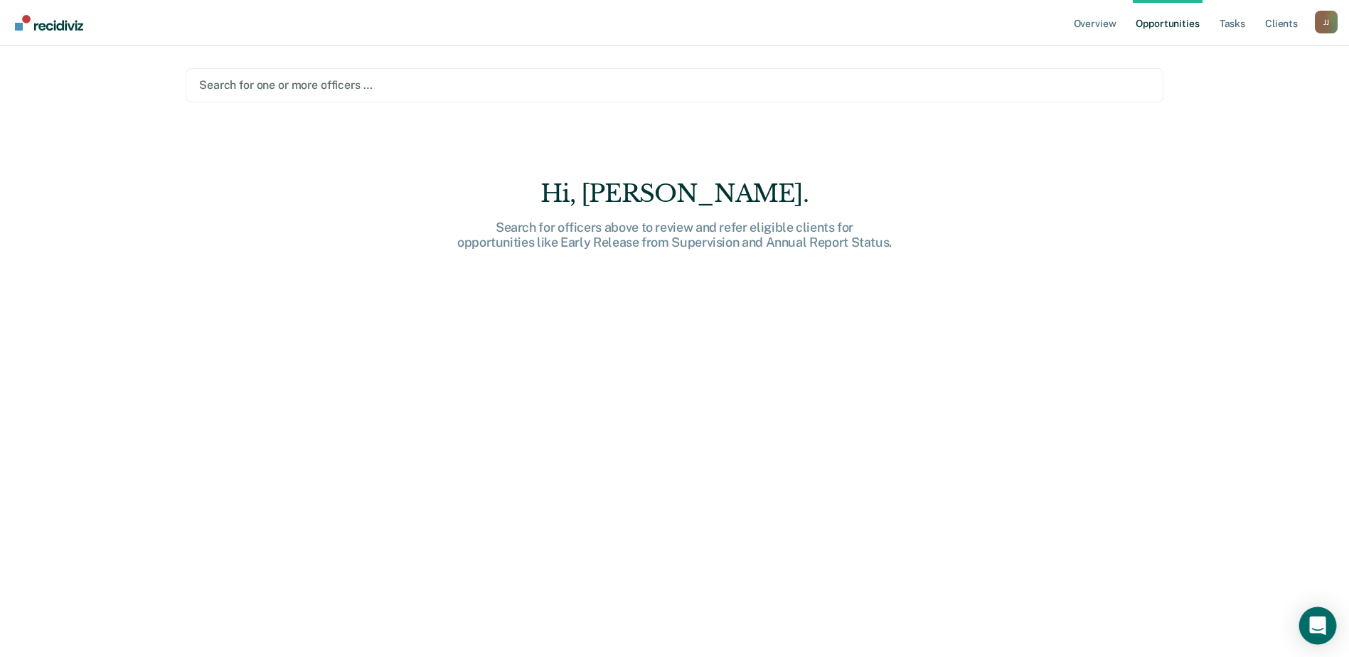
click at [1313, 633] on div "Open Intercom Messenger" at bounding box center [1318, 626] width 38 height 38
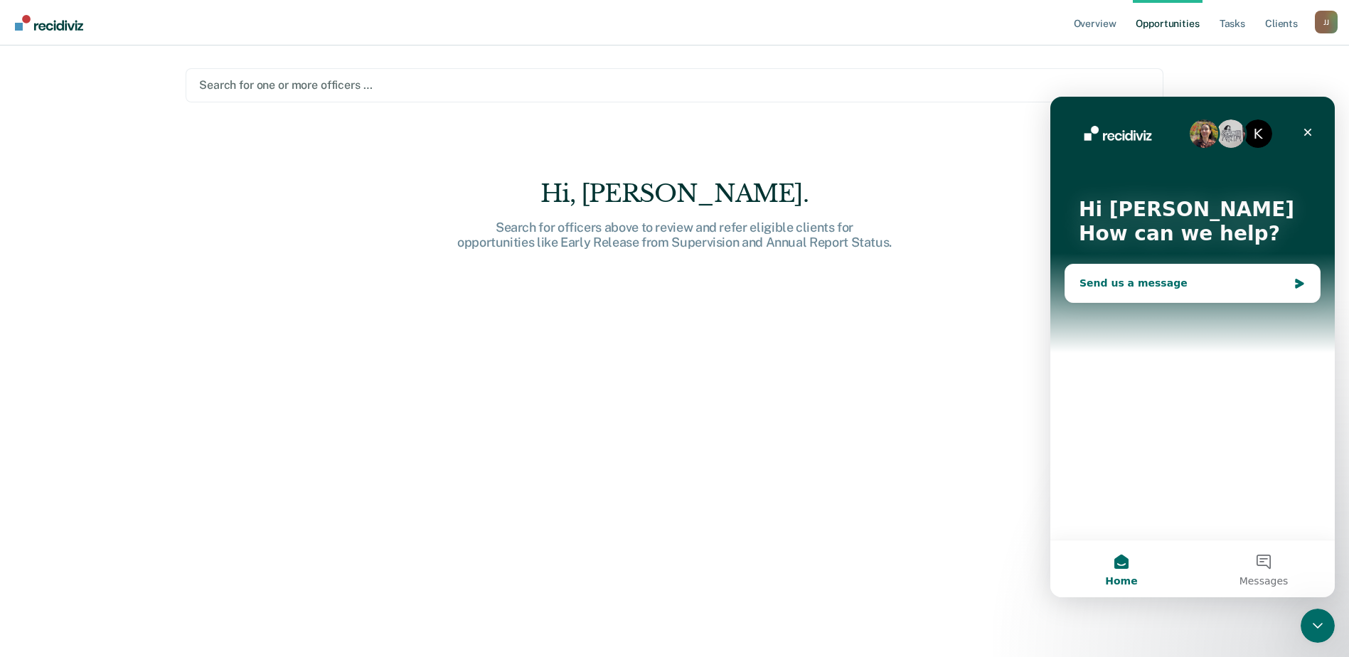
click at [1158, 289] on div "Send us a message" at bounding box center [1183, 283] width 208 height 15
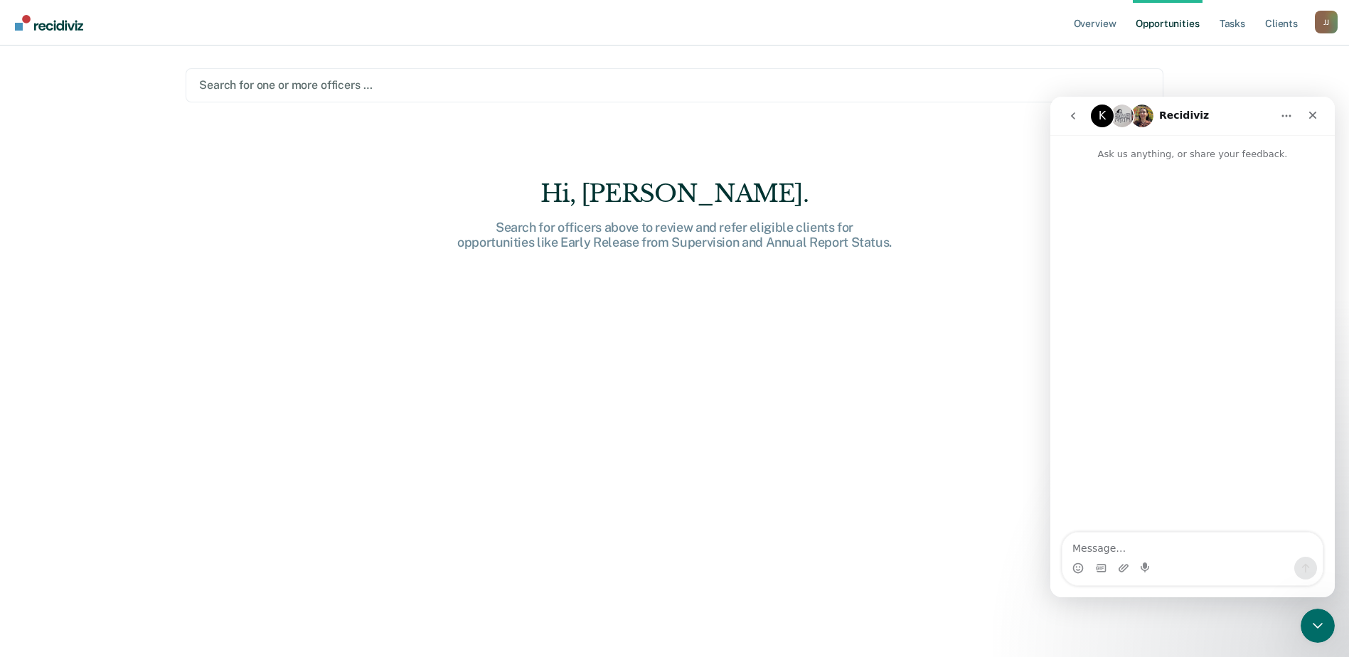
click at [1174, 544] on textarea "Message…" at bounding box center [1192, 544] width 260 height 24
type textarea "Can you see why the investigative contacts for [PERSON_NAME] still show remaini…"
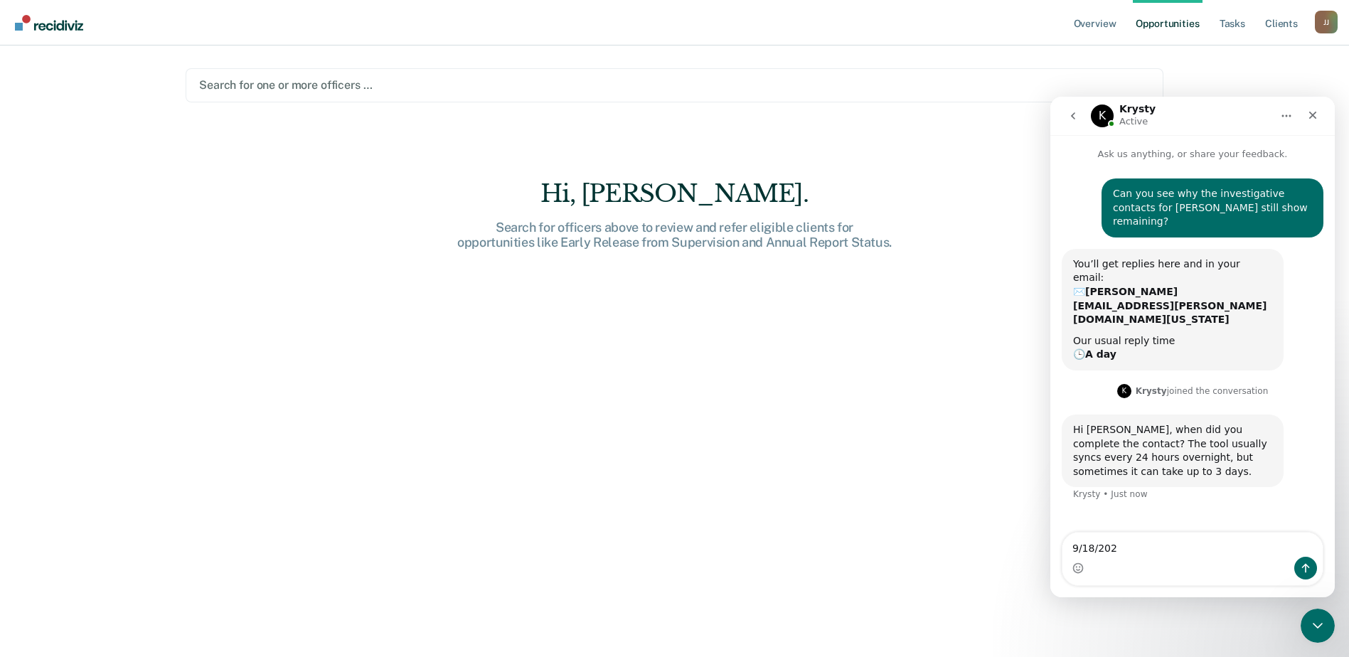
type textarea "[DATE]"
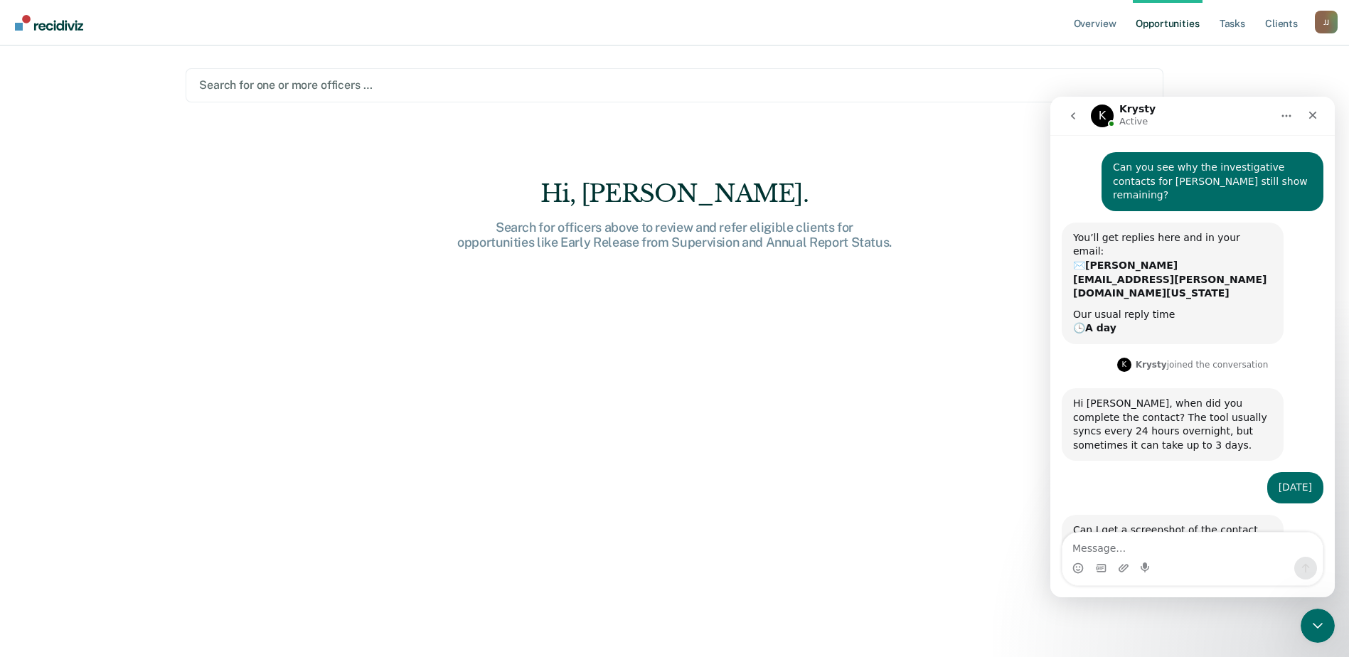
scroll to position [28, 0]
